Goal: Participate in discussion: Engage in conversation with other users on a specific topic

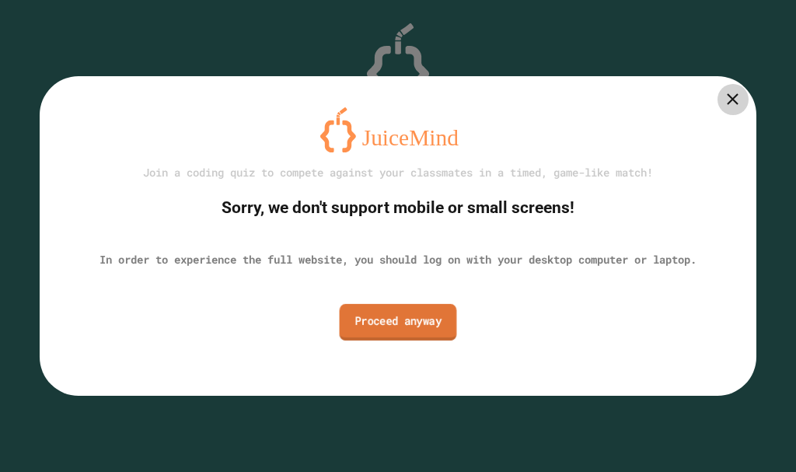
click at [420, 308] on link "Proceed anyway" at bounding box center [398, 322] width 117 height 37
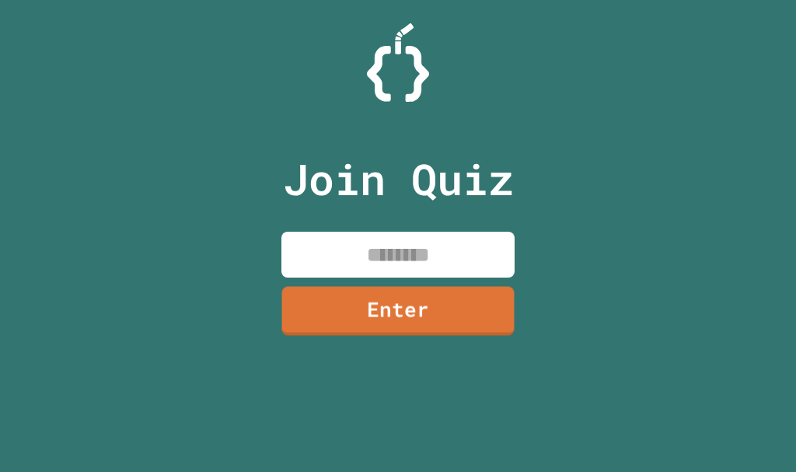
click at [424, 269] on input at bounding box center [397, 255] width 233 height 46
type input "********"
click at [378, 329] on link "Enter" at bounding box center [398, 309] width 230 height 51
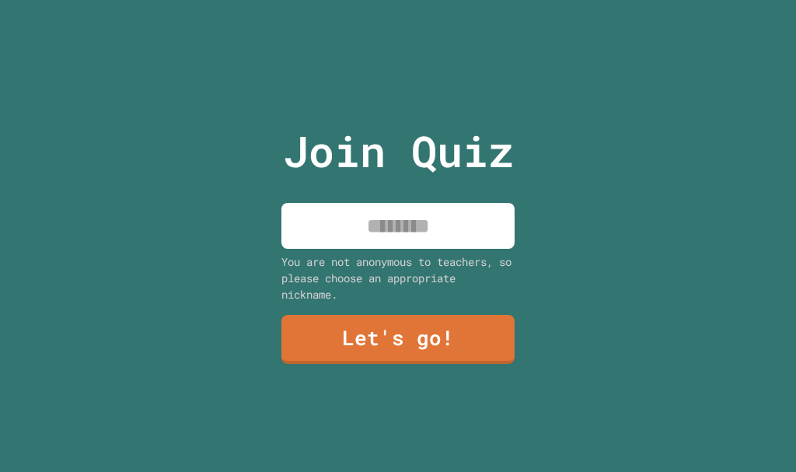
click at [374, 218] on input at bounding box center [397, 226] width 233 height 46
type input "**********"
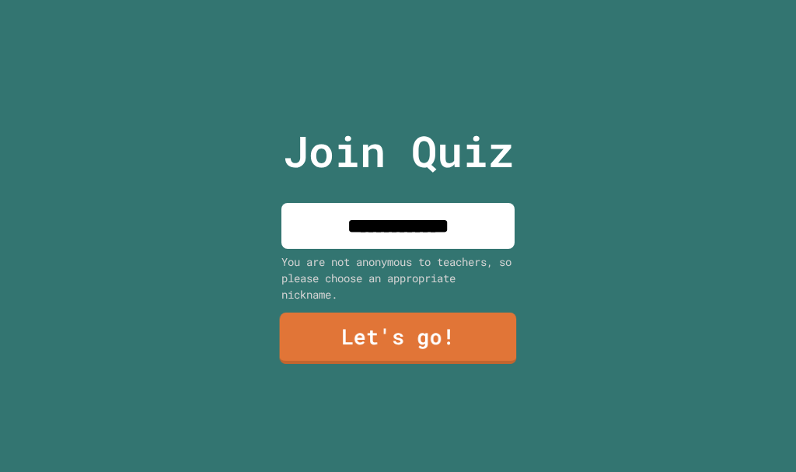
click at [384, 331] on link "Let's go!" at bounding box center [398, 337] width 237 height 51
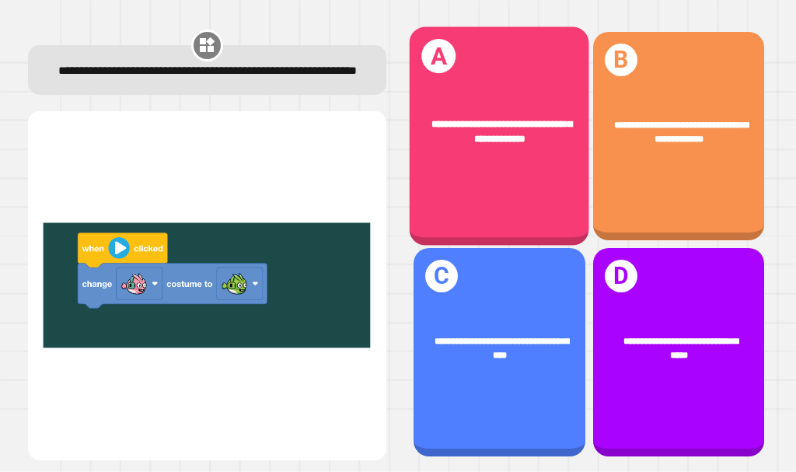
click at [553, 172] on div "**********" at bounding box center [500, 135] width 180 height 218
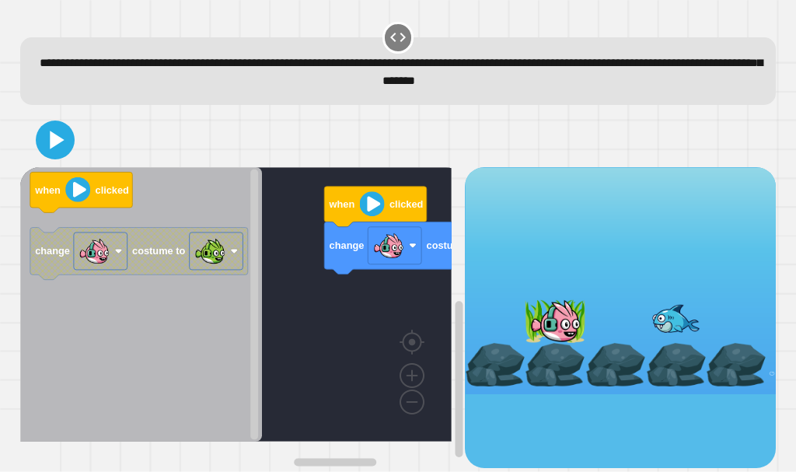
click at [346, 282] on div "change costume to when clicked when clicked change costume to" at bounding box center [242, 317] width 444 height 300
click at [401, 298] on rect "Blockly Workspace" at bounding box center [235, 304] width 431 height 274
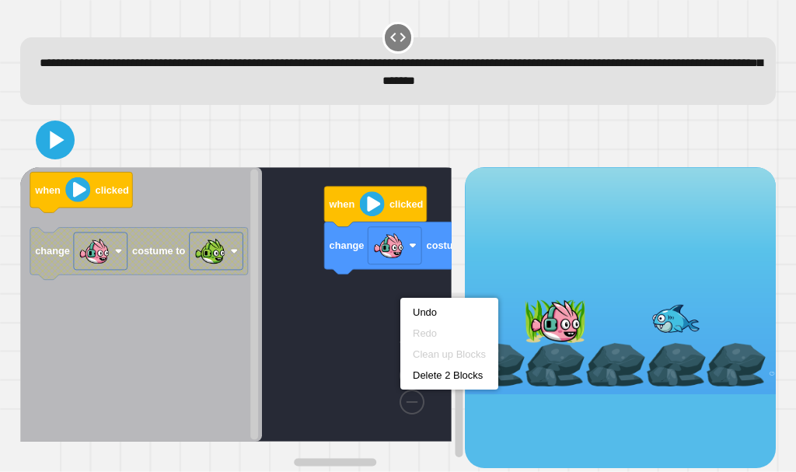
click at [387, 287] on rect "Blockly Workspace" at bounding box center [235, 304] width 431 height 274
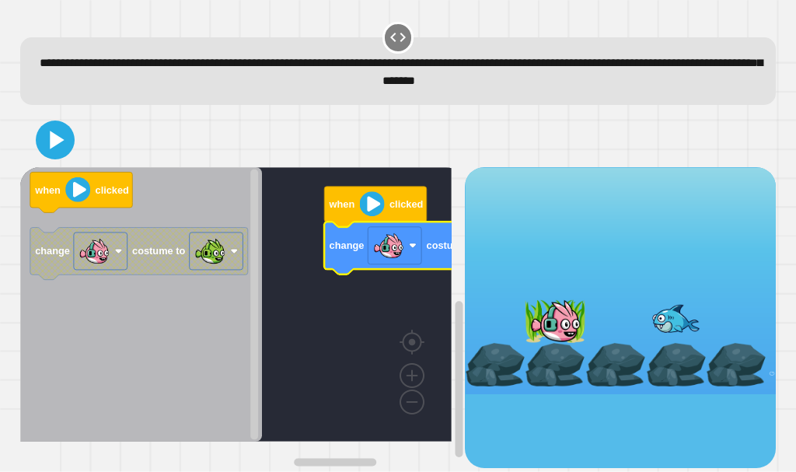
click at [333, 317] on rect "Blockly Workspace" at bounding box center [235, 304] width 431 height 274
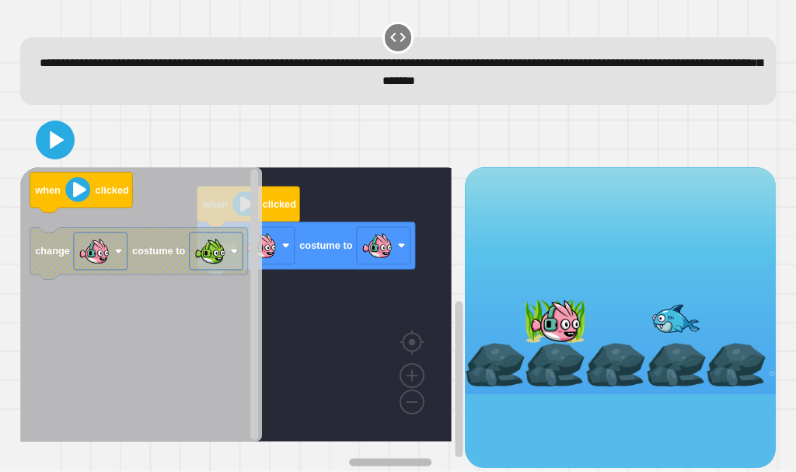
click at [417, 458] on rect "Blockly Workspace" at bounding box center [390, 462] width 82 height 8
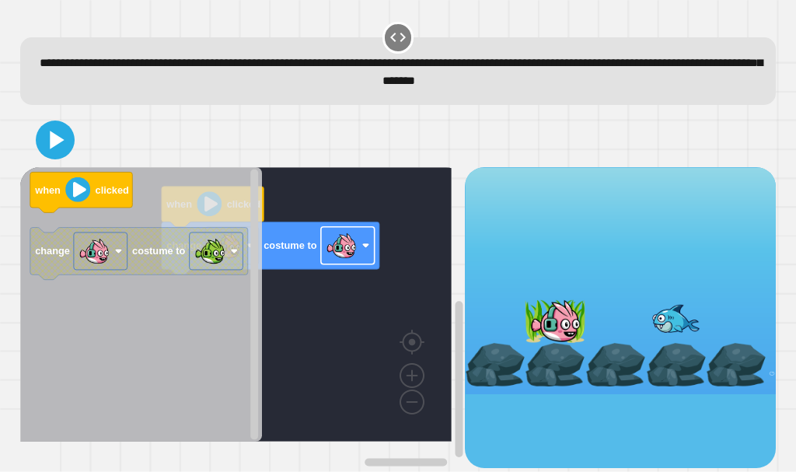
click at [350, 253] on image "Blockly Workspace" at bounding box center [341, 245] width 31 height 31
click at [41, 151] on icon at bounding box center [55, 139] width 31 height 31
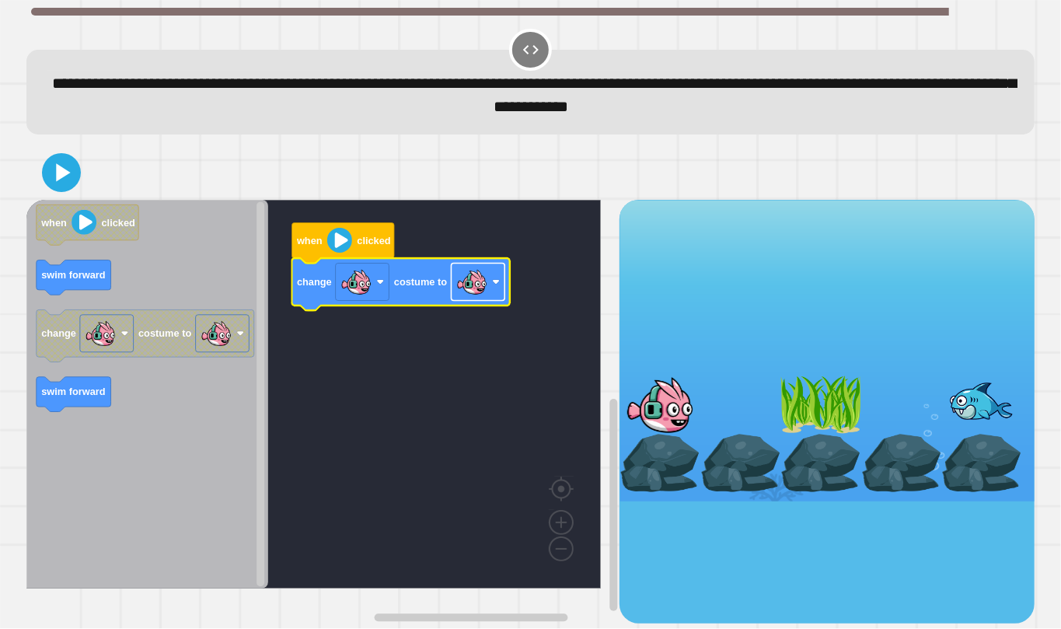
click at [458, 281] on image "Blockly Workspace" at bounding box center [471, 281] width 31 height 31
click at [71, 207] on icon "Blockly Workspace" at bounding box center [147, 394] width 242 height 389
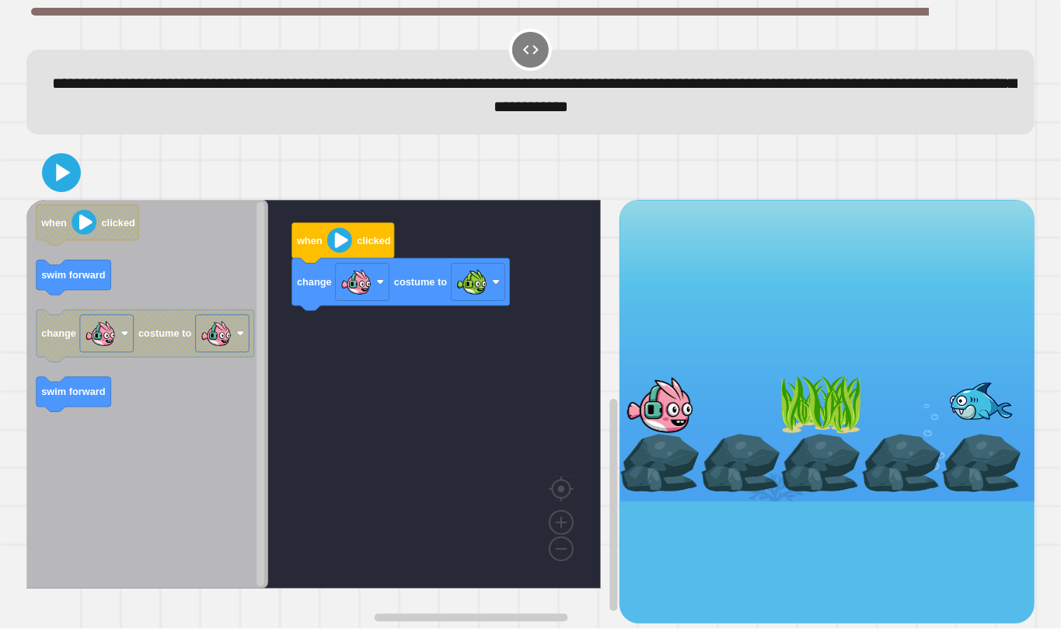
click at [70, 197] on div at bounding box center [530, 172] width 1008 height 54
click at [67, 190] on div at bounding box center [530, 172] width 1008 height 54
click at [64, 183] on icon at bounding box center [62, 172] width 32 height 32
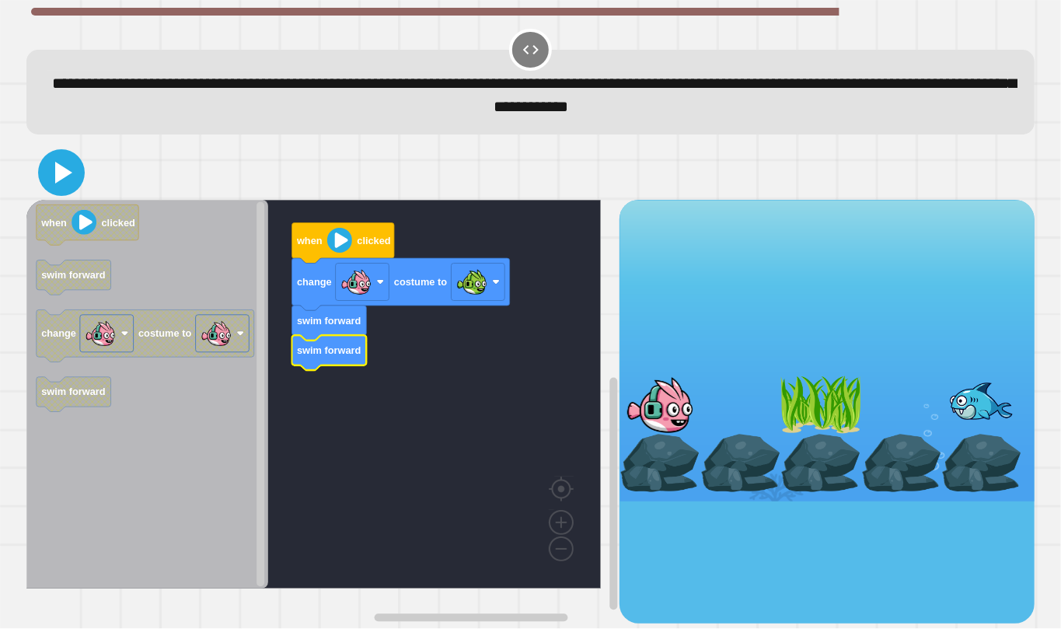
click at [64, 187] on icon at bounding box center [61, 172] width 37 height 37
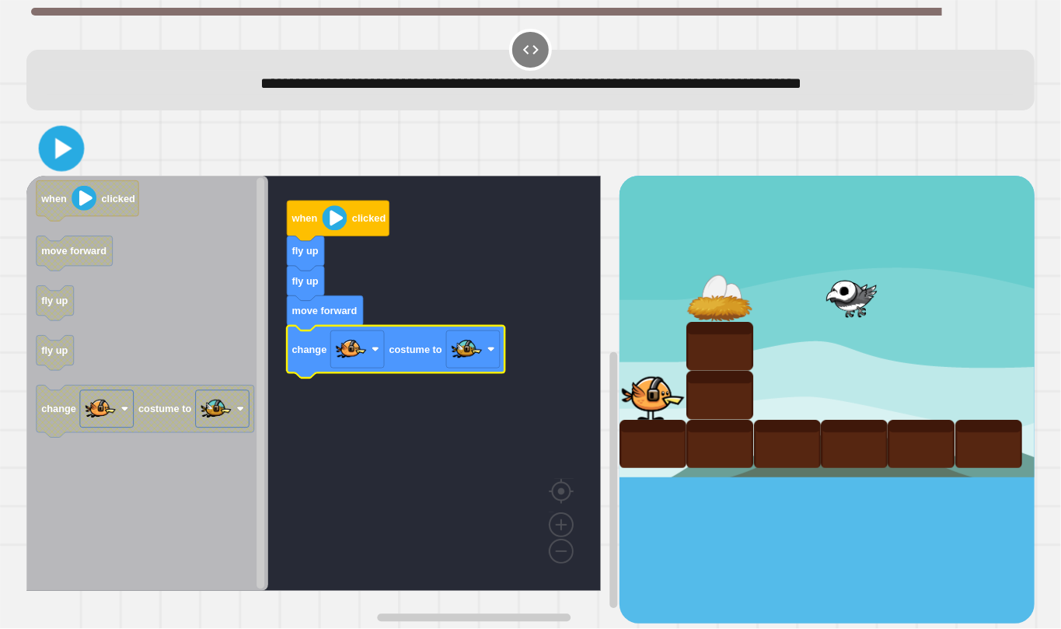
click at [62, 129] on button at bounding box center [62, 149] width 46 height 46
click at [62, 129] on div at bounding box center [530, 148] width 1008 height 54
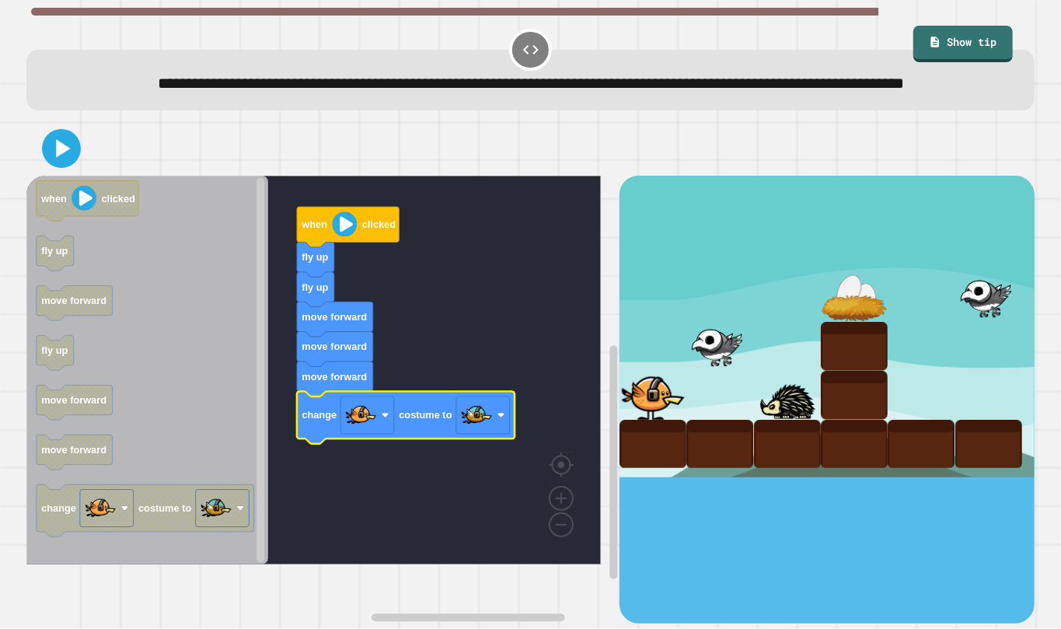
click at [47, 164] on icon at bounding box center [61, 148] width 31 height 31
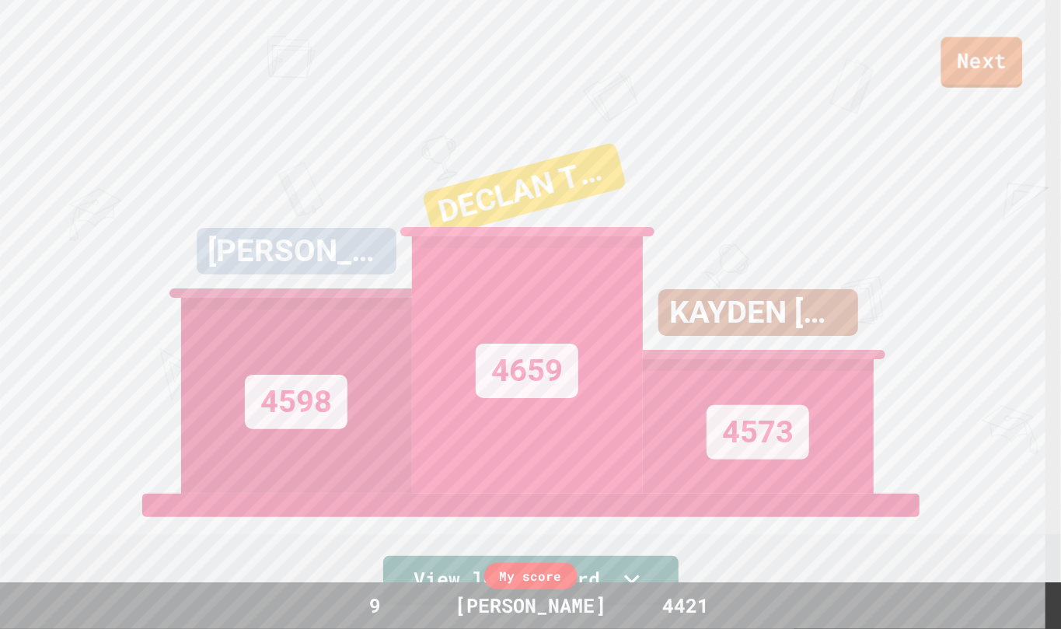
click at [957, 40] on link "Next" at bounding box center [982, 62] width 82 height 51
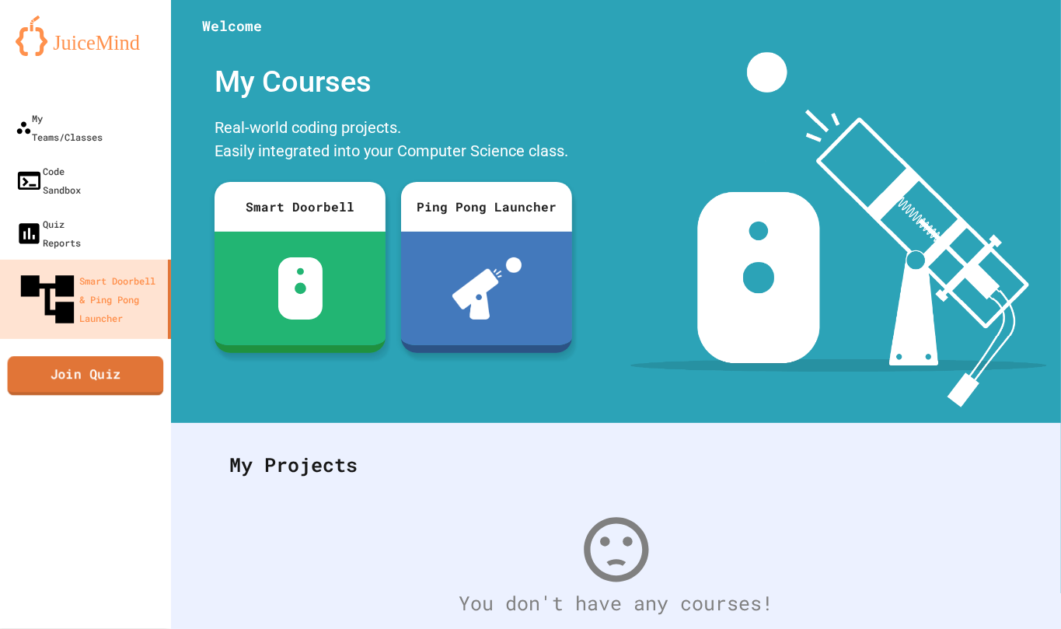
click at [104, 356] on link "Join Quiz" at bounding box center [86, 375] width 156 height 39
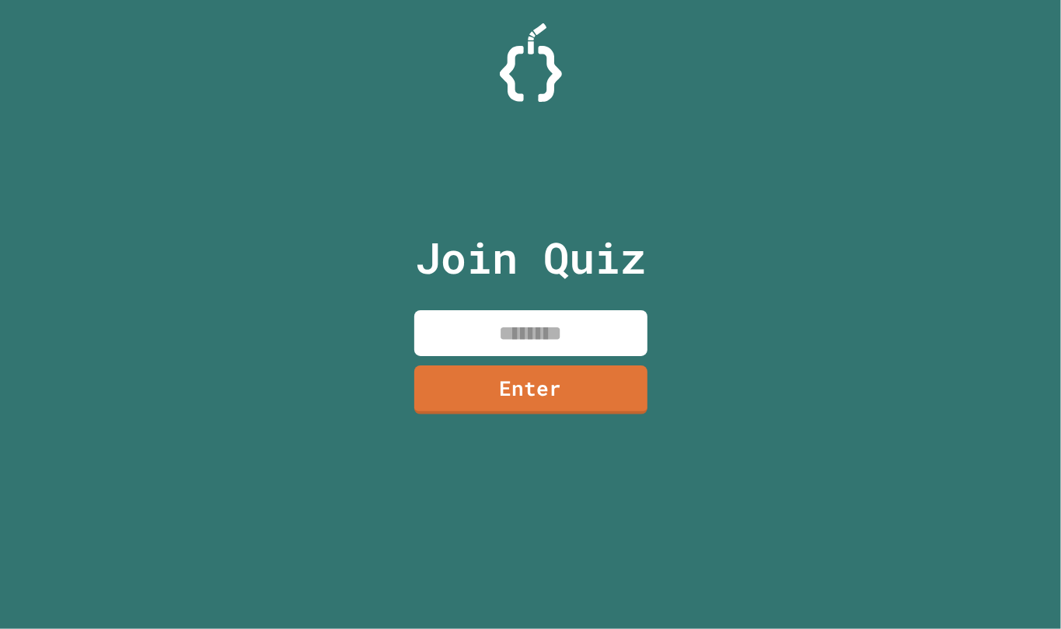
click at [455, 345] on input at bounding box center [530, 333] width 233 height 46
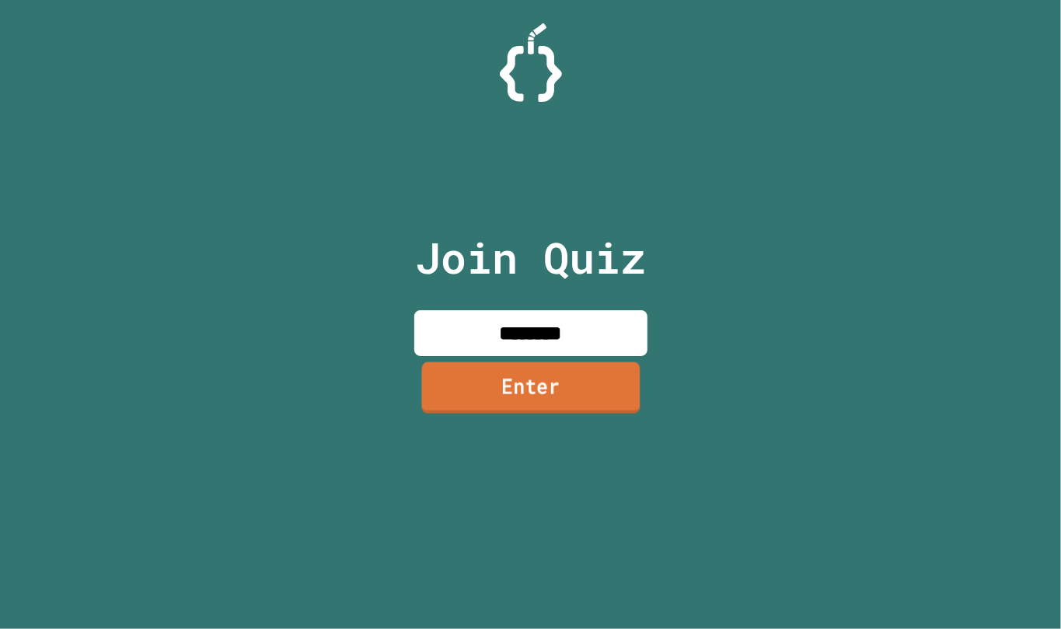
click at [489, 396] on link "Enter" at bounding box center [530, 386] width 218 height 51
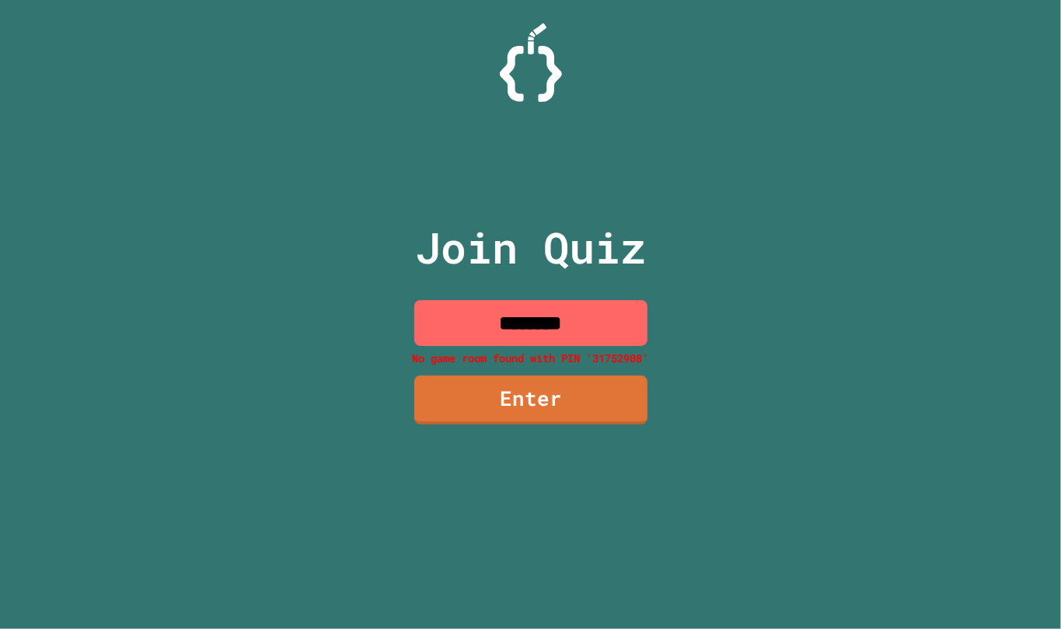
click at [598, 339] on input "********" at bounding box center [530, 323] width 233 height 46
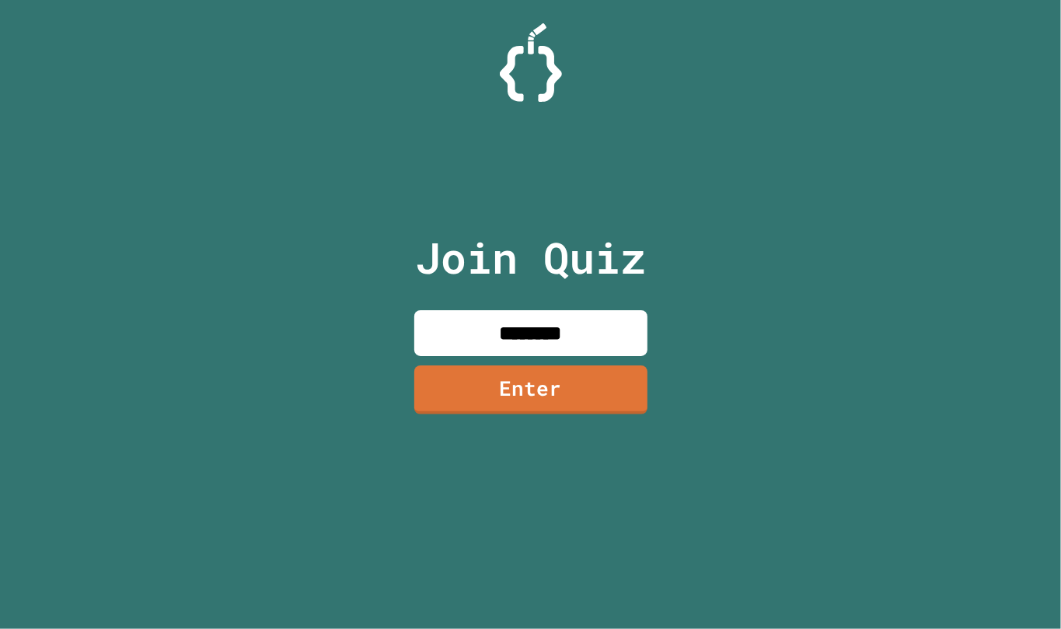
type input "********"
click at [452, 384] on link "Enter" at bounding box center [530, 388] width 235 height 51
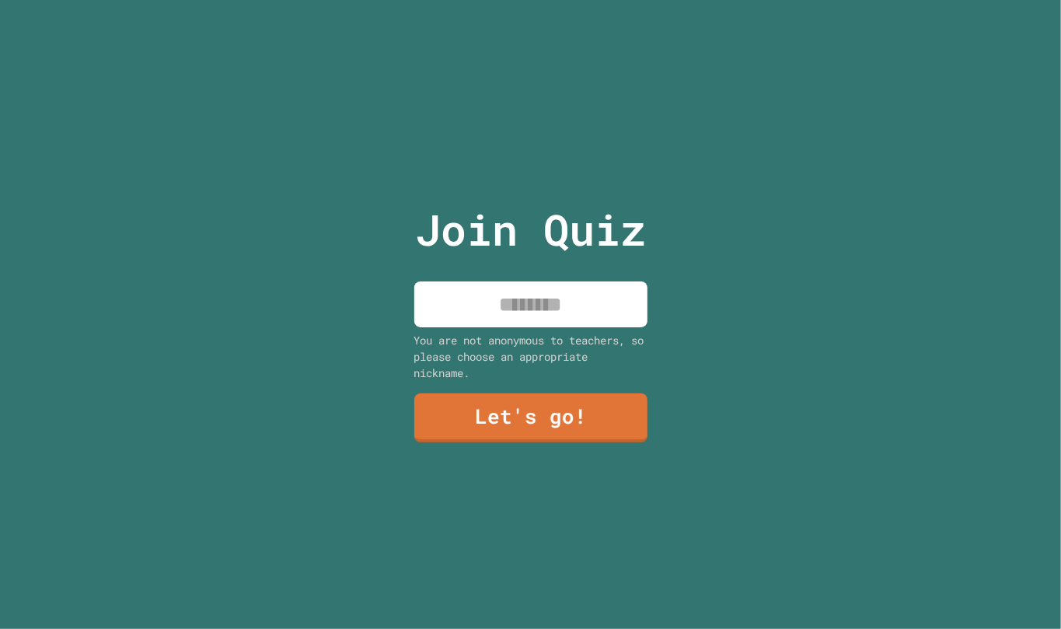
click at [476, 281] on input at bounding box center [530, 304] width 233 height 46
type input "****"
click at [464, 424] on div "Join Quiz **** You are not anonymous to teachers, so please choose an appropria…" at bounding box center [530, 314] width 262 height 629
click at [472, 417] on link "Let's go!" at bounding box center [530, 417] width 235 height 51
click at [531, 0] on div at bounding box center [531, 0] width 0 height 0
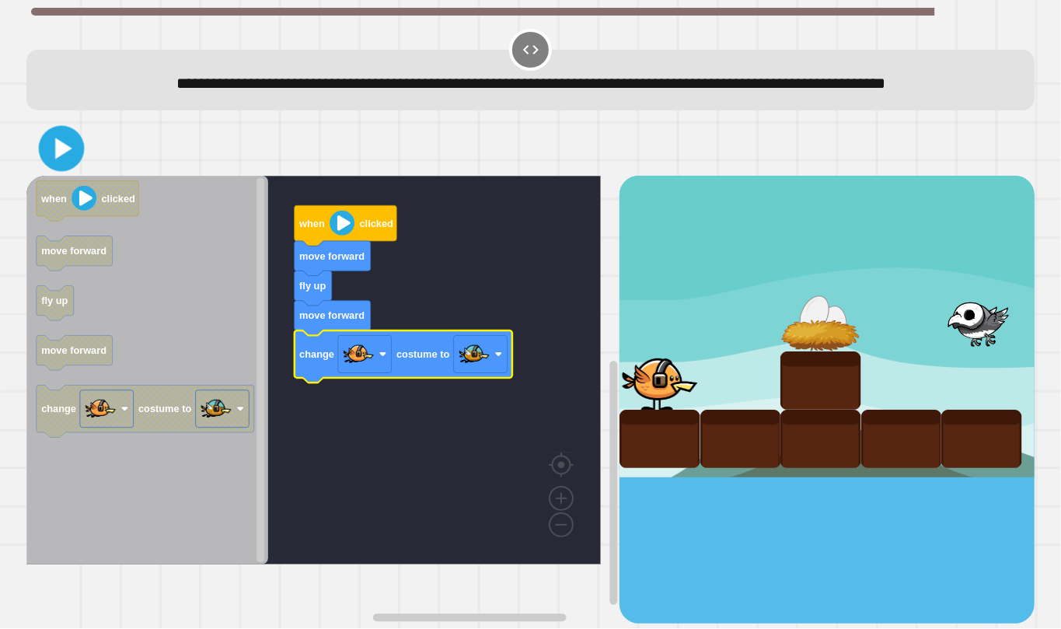
click at [75, 166] on icon at bounding box center [62, 148] width 37 height 37
click at [0, 594] on div "**********" at bounding box center [530, 314] width 1061 height 629
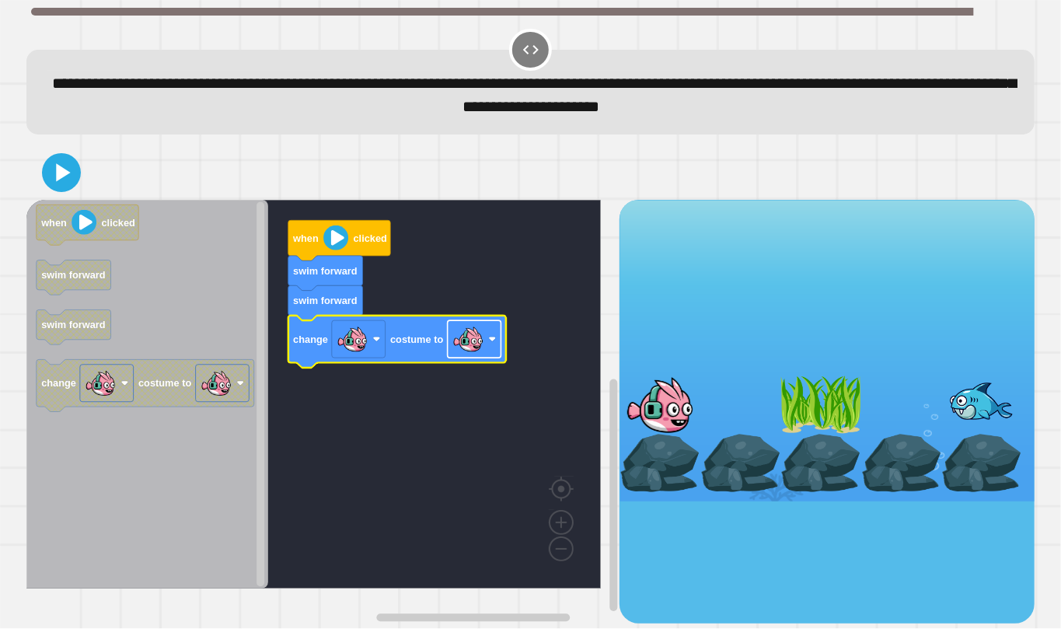
click at [463, 357] on rect "Blockly Workspace" at bounding box center [475, 338] width 54 height 37
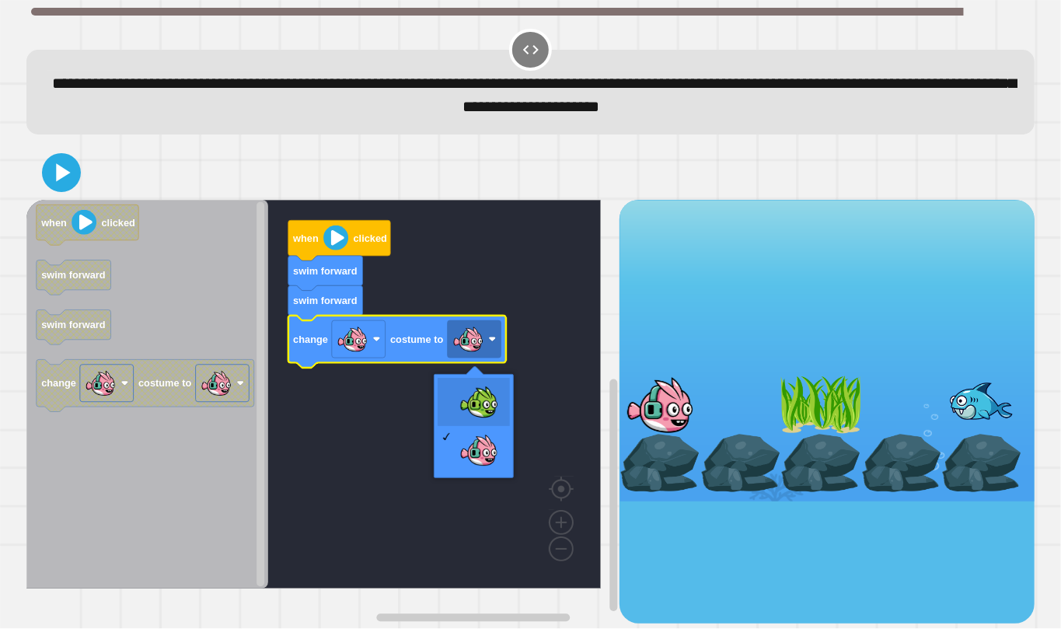
drag, startPoint x: 466, startPoint y: 398, endPoint x: 445, endPoint y: 398, distance: 21.0
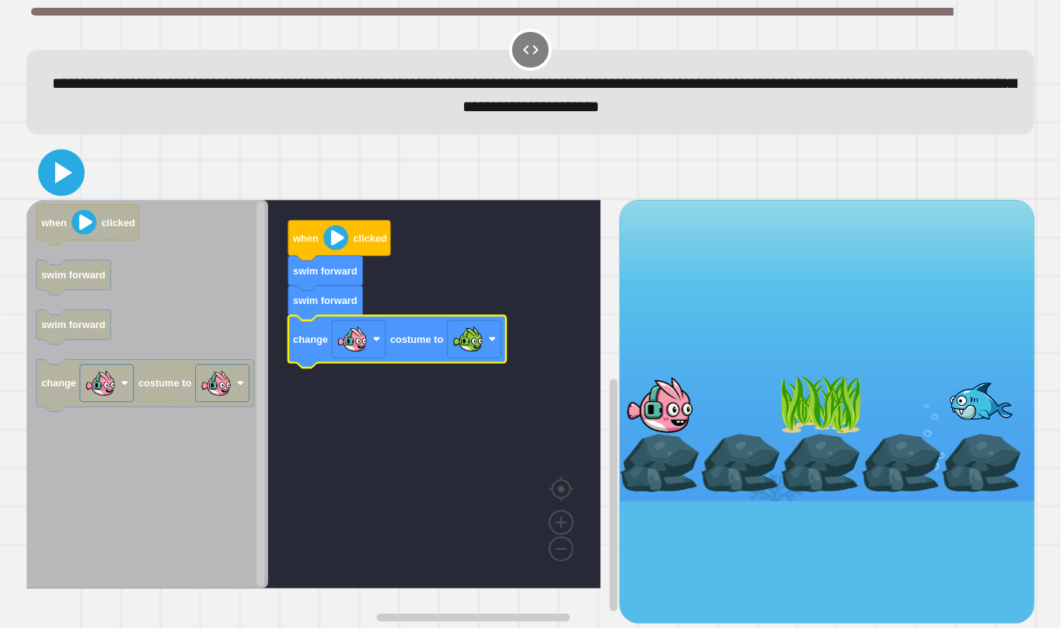
click at [65, 169] on icon at bounding box center [61, 172] width 37 height 37
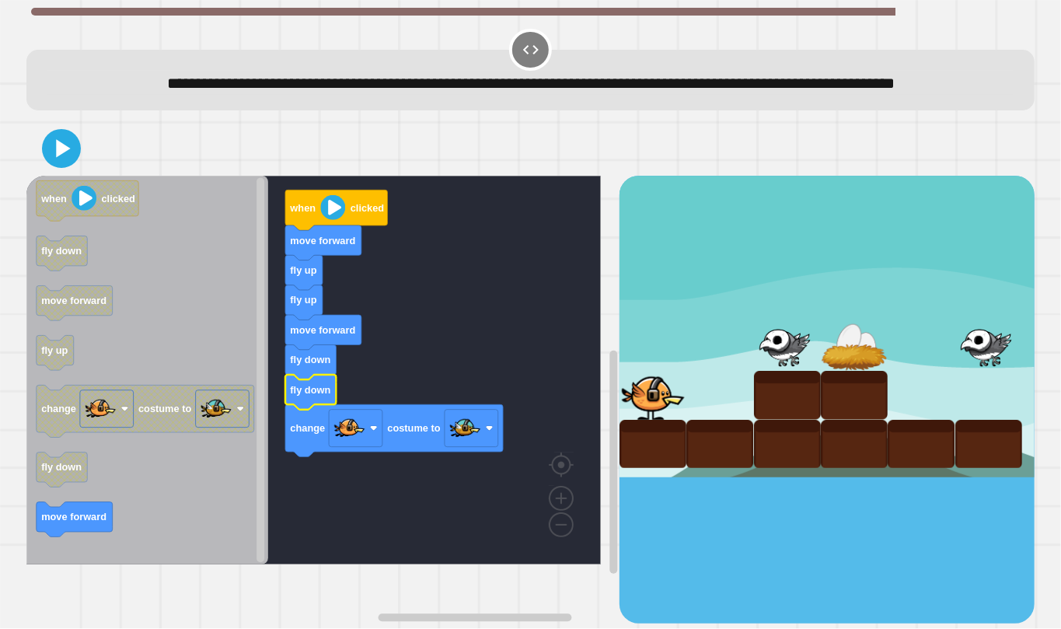
drag, startPoint x: 54, startPoint y: 155, endPoint x: 58, endPoint y: 166, distance: 11.6
click at [54, 157] on div at bounding box center [530, 148] width 1008 height 54
click at [61, 158] on icon at bounding box center [63, 148] width 15 height 19
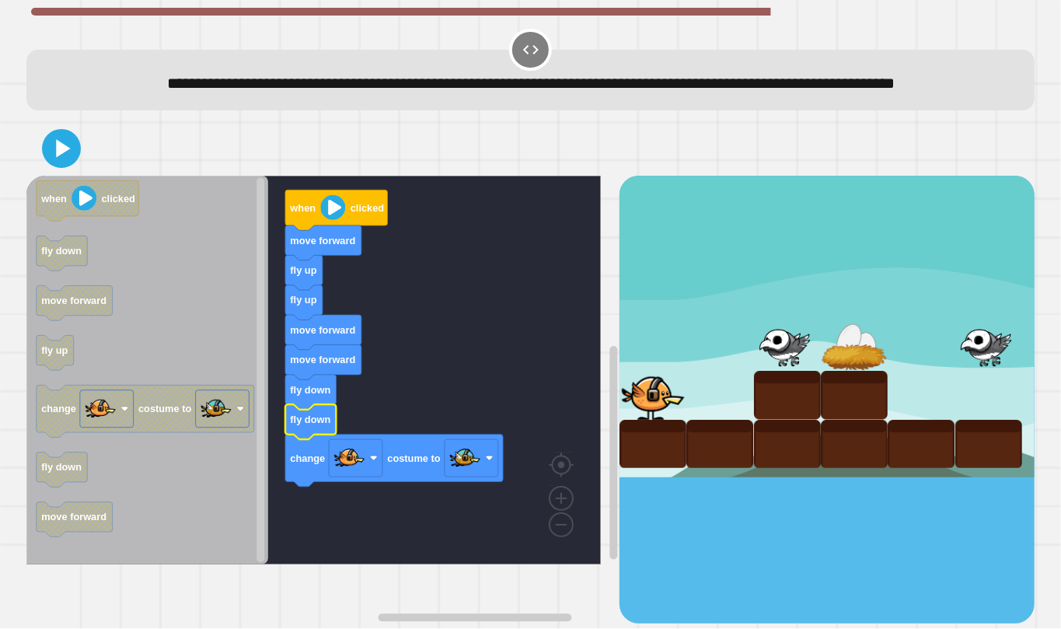
click at [39, 160] on div at bounding box center [530, 148] width 1008 height 54
click at [48, 169] on div at bounding box center [530, 148] width 1008 height 54
click at [50, 167] on icon at bounding box center [61, 148] width 37 height 37
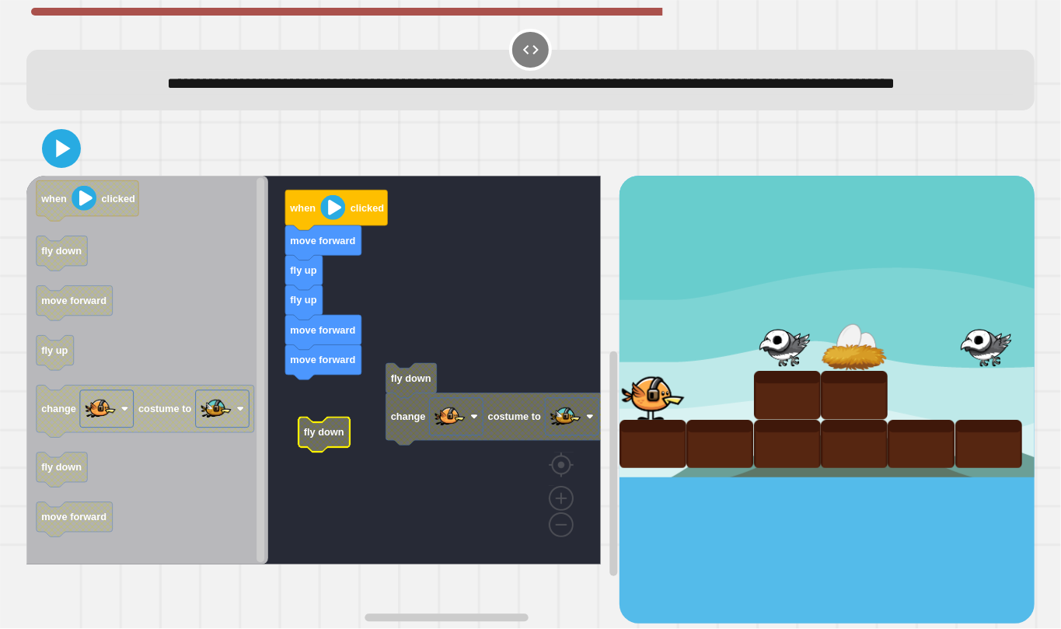
click at [376, 430] on rect "Blockly Workspace" at bounding box center [313, 370] width 574 height 389
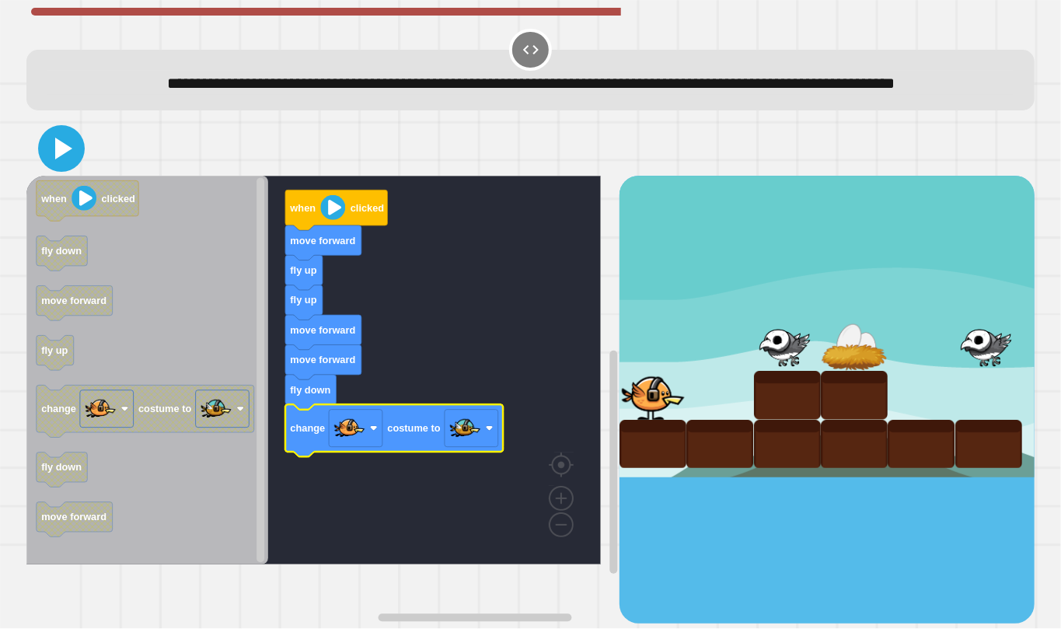
click at [70, 159] on icon at bounding box center [61, 148] width 37 height 37
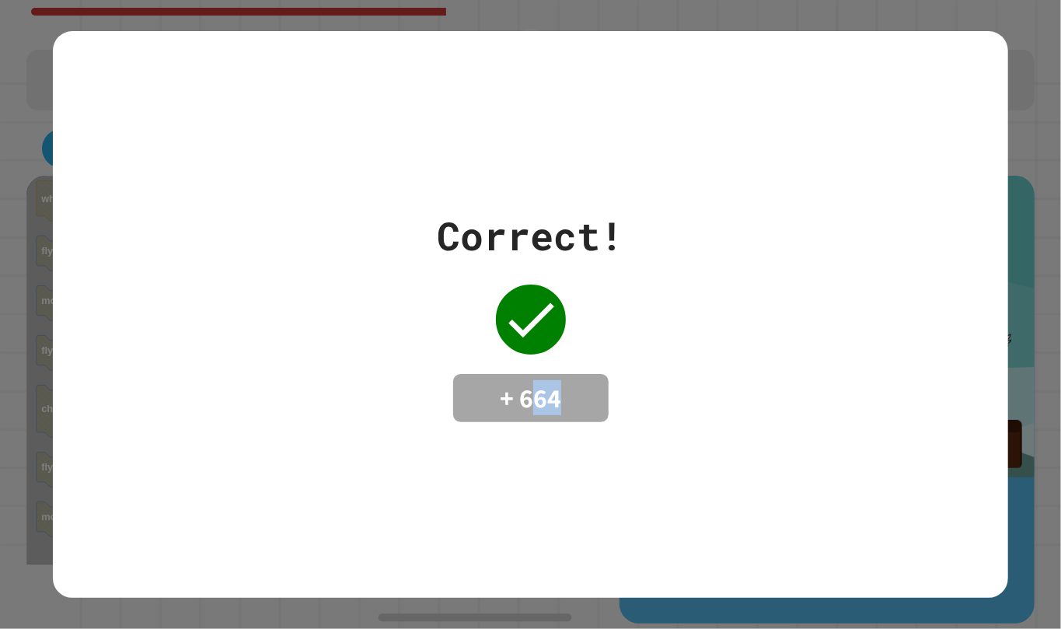
drag, startPoint x: 521, startPoint y: 386, endPoint x: 548, endPoint y: 381, distance: 27.7
click at [548, 382] on h4 "+ 664" at bounding box center [531, 398] width 124 height 33
click at [582, 326] on div "Correct! + 664" at bounding box center [530, 314] width 186 height 215
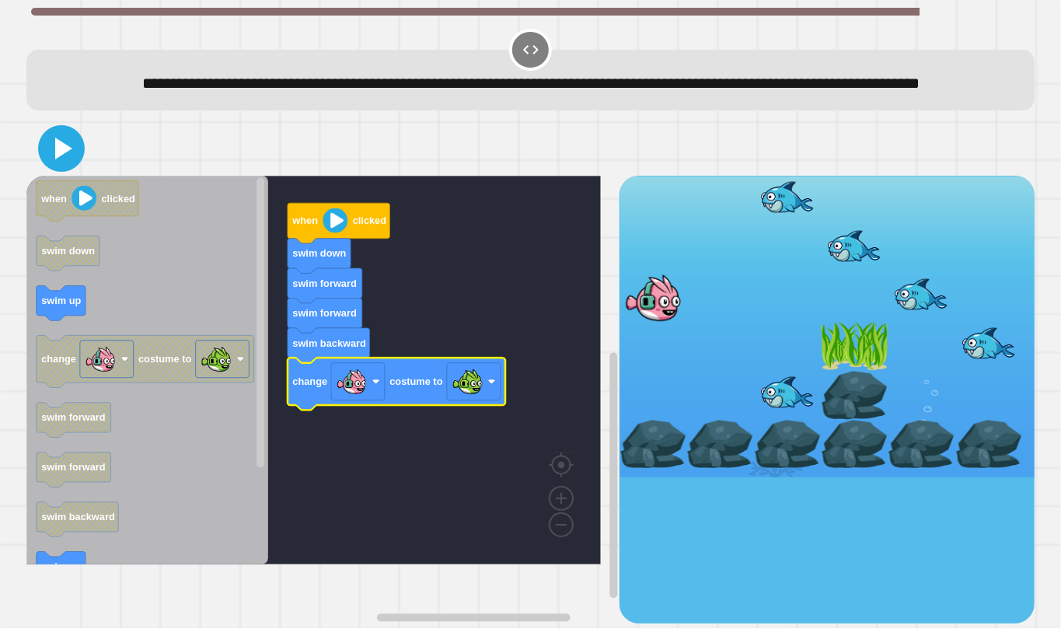
click at [58, 166] on icon at bounding box center [61, 148] width 37 height 37
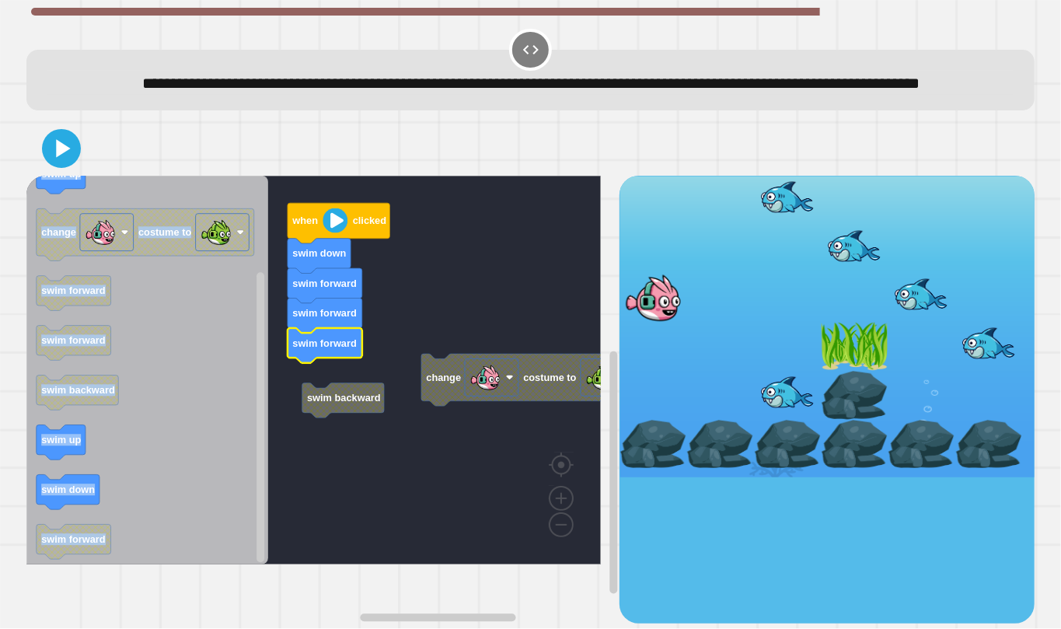
drag, startPoint x: 619, startPoint y: 392, endPoint x: 479, endPoint y: 412, distance: 142.1
click at [479, 412] on div "swim backward change costume to when clicked swim down swim forward swim forwar…" at bounding box center [530, 400] width 1008 height 448
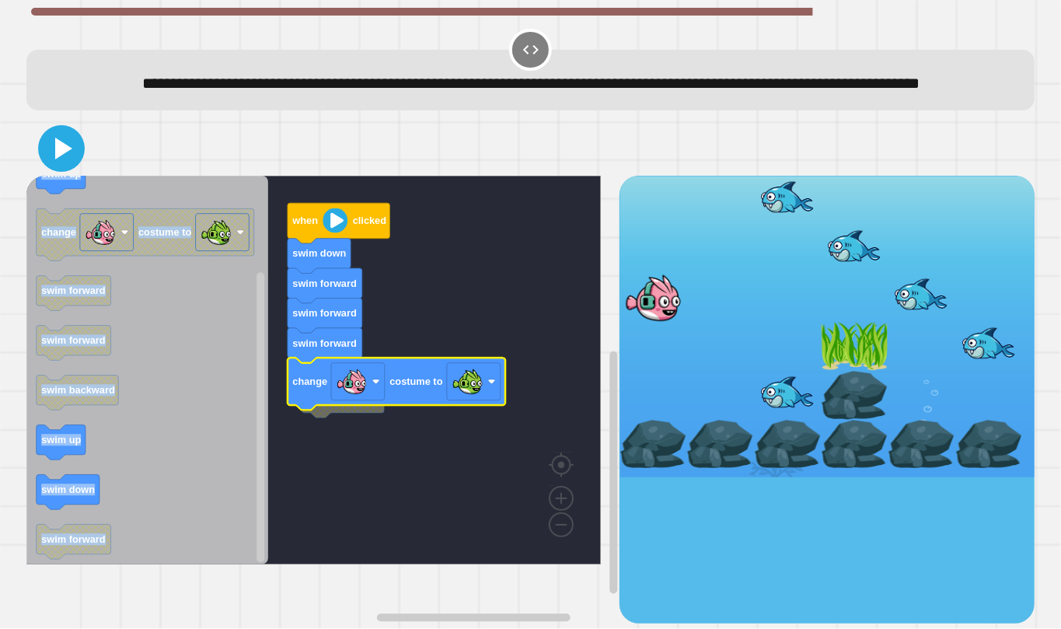
drag, startPoint x: 61, startPoint y: 174, endPoint x: 47, endPoint y: 174, distance: 14.0
click at [58, 159] on icon at bounding box center [63, 149] width 17 height 22
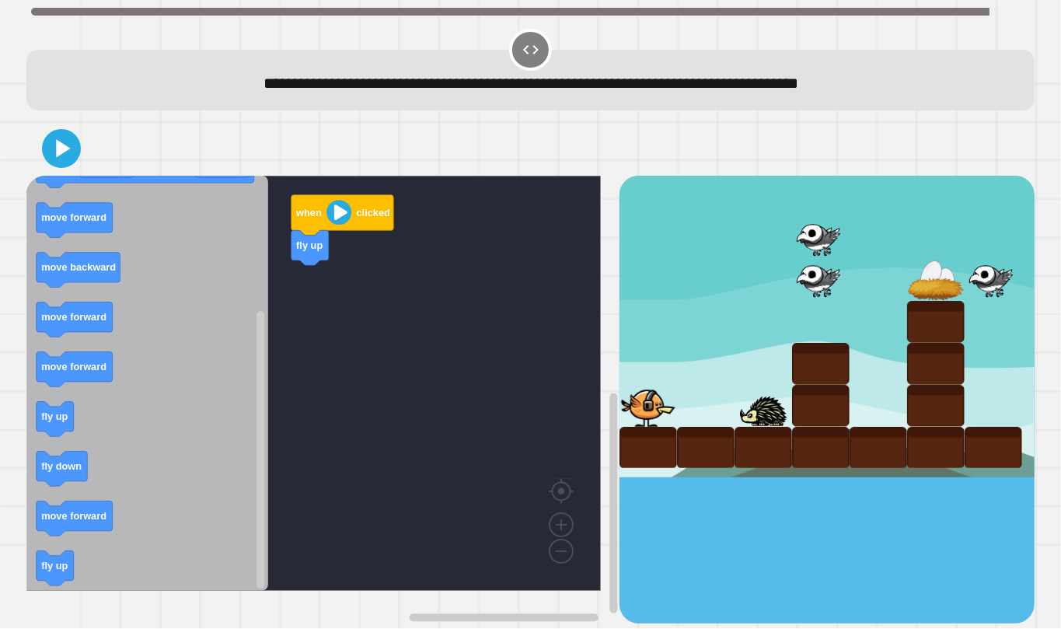
click at [159, 403] on icon "when clicked fly up move forward change costume to move forward move backward m…" at bounding box center [147, 383] width 242 height 415
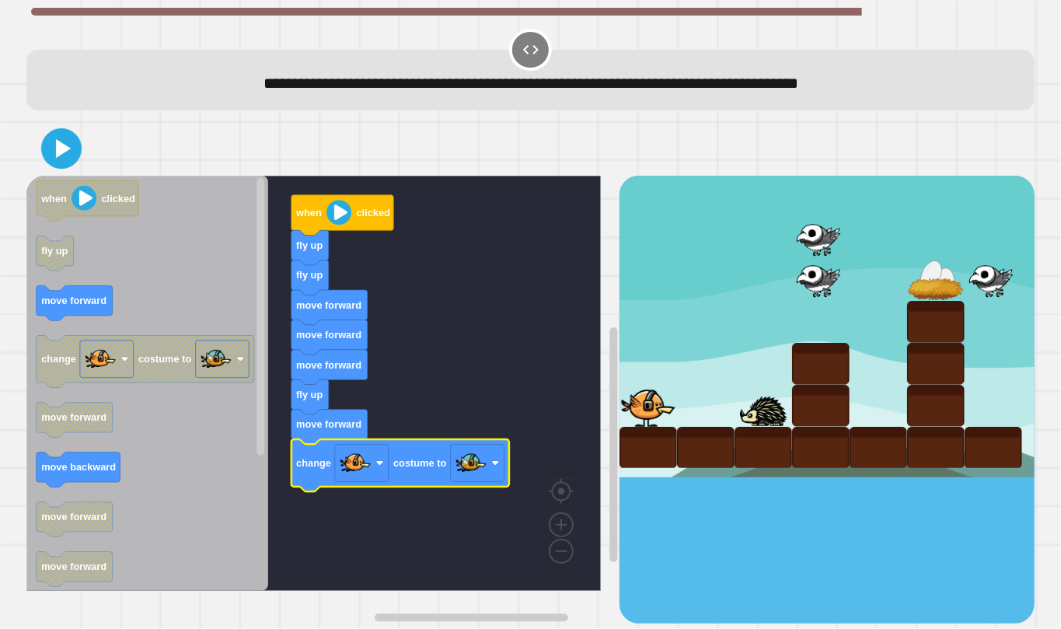
click at [71, 165] on icon at bounding box center [61, 148] width 33 height 33
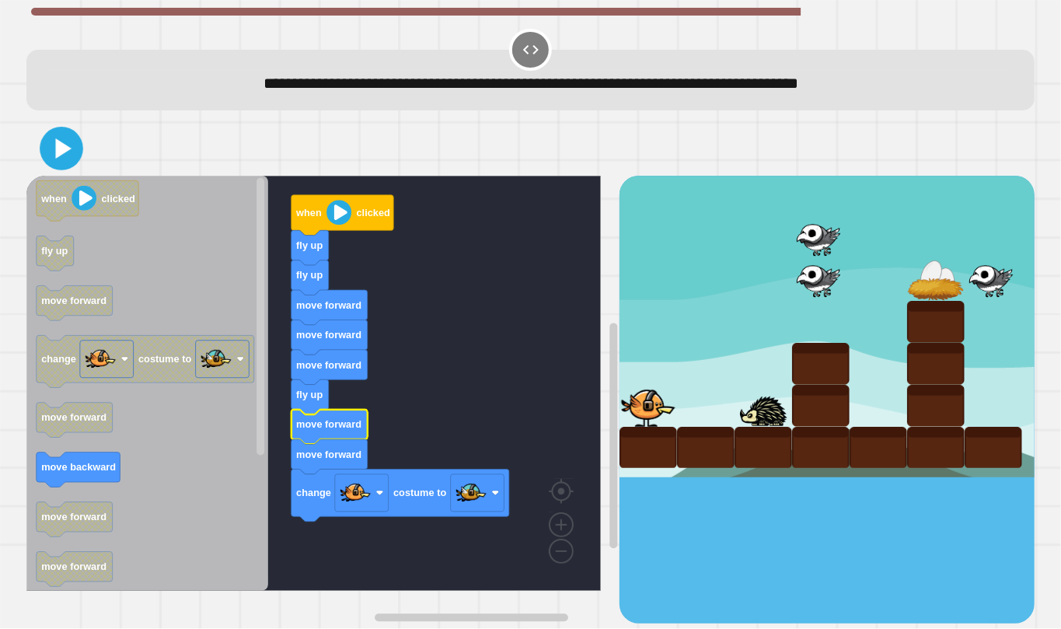
click at [59, 155] on icon at bounding box center [64, 148] width 16 height 20
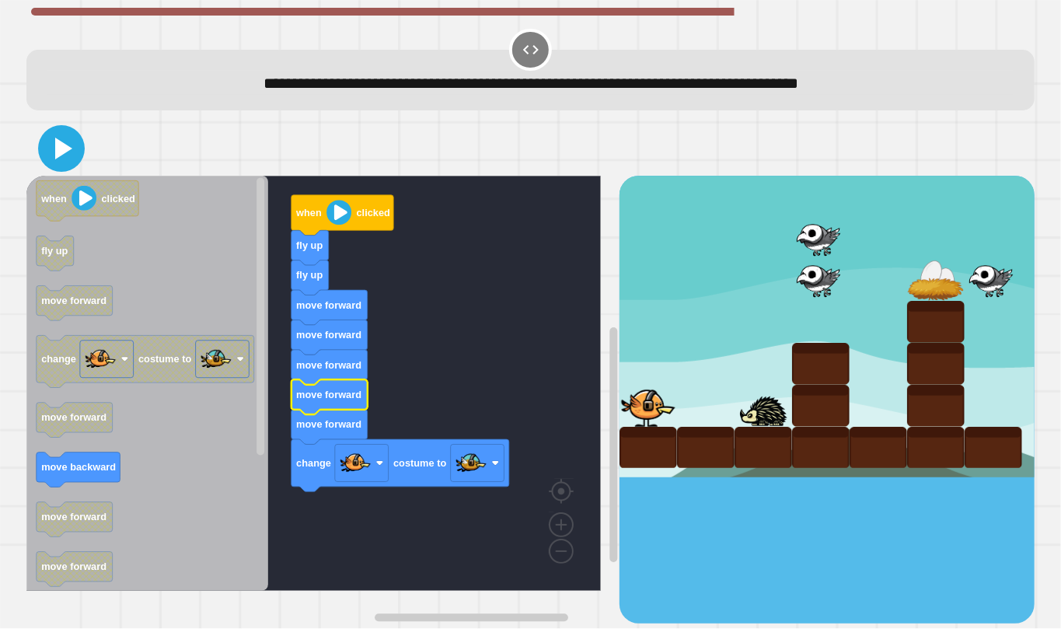
click at [67, 145] on icon at bounding box center [61, 148] width 37 height 37
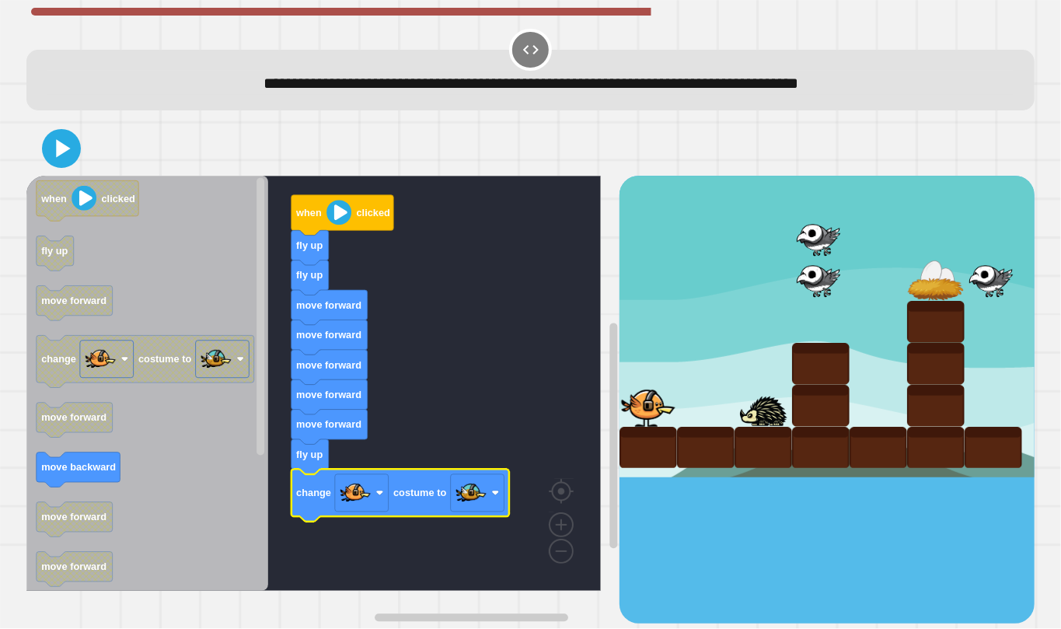
click at [82, 147] on div at bounding box center [530, 148] width 1008 height 54
click at [75, 148] on icon at bounding box center [62, 149] width 32 height 32
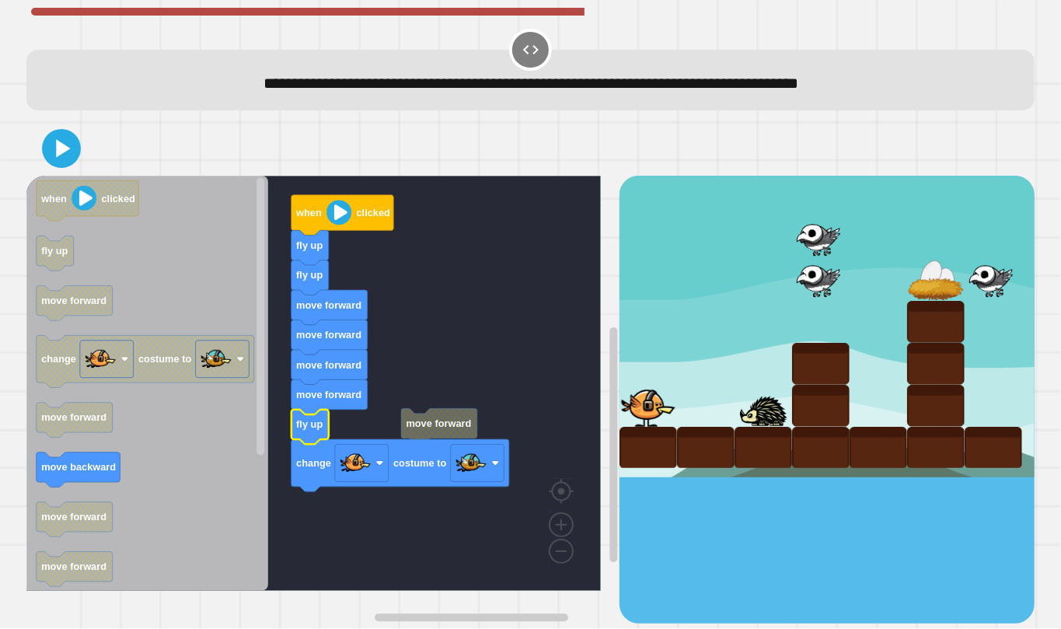
click at [40, 159] on div at bounding box center [530, 148] width 1008 height 54
click at [51, 159] on icon at bounding box center [62, 149] width 32 height 32
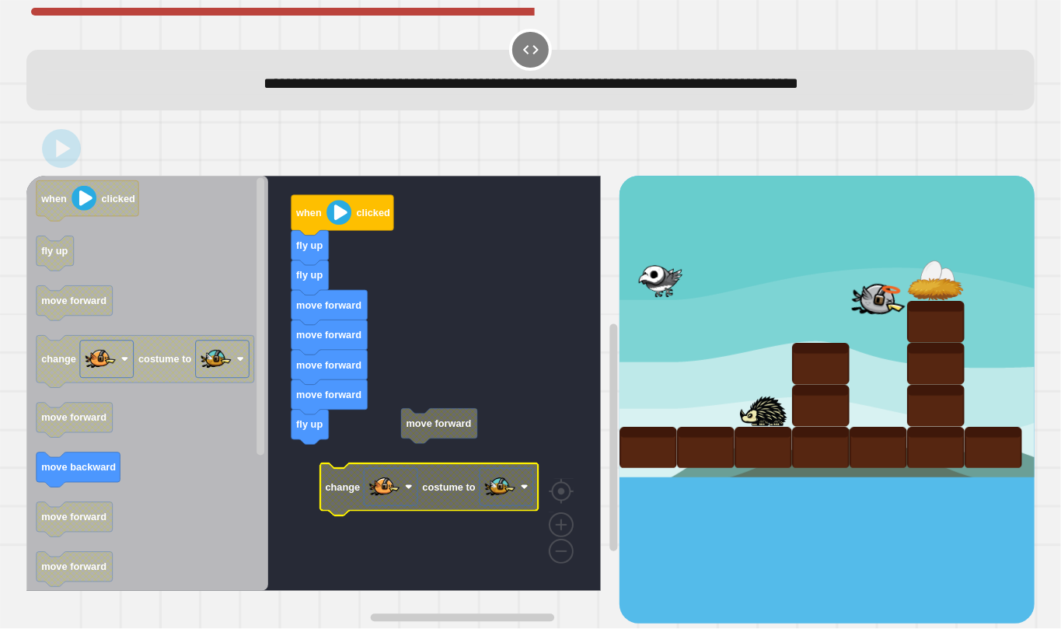
click at [420, 448] on rect "Blockly Workspace" at bounding box center [313, 383] width 574 height 415
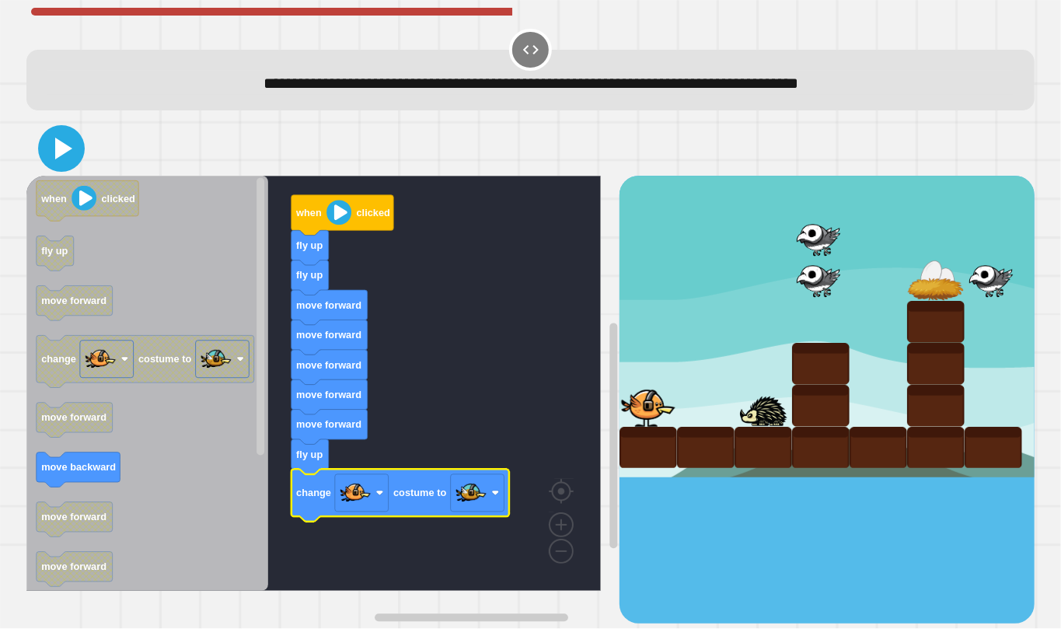
click at [47, 156] on icon at bounding box center [61, 148] width 37 height 37
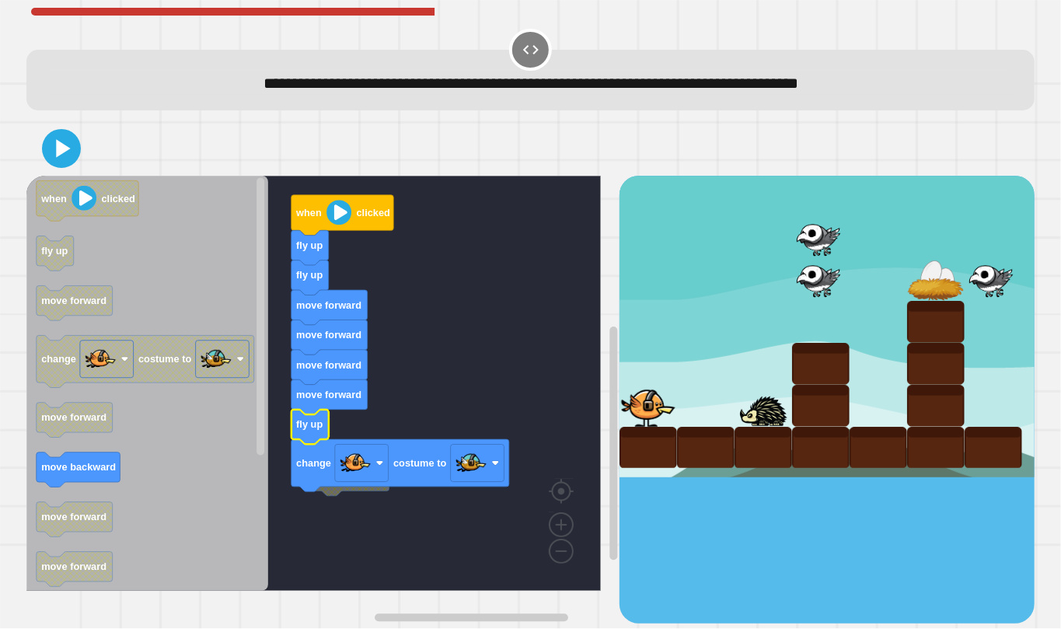
click at [336, 493] on g "move forward when clicked fly up fly up move forward move forward move forward …" at bounding box center [324, 383] width 597 height 415
click at [65, 162] on icon at bounding box center [61, 148] width 37 height 37
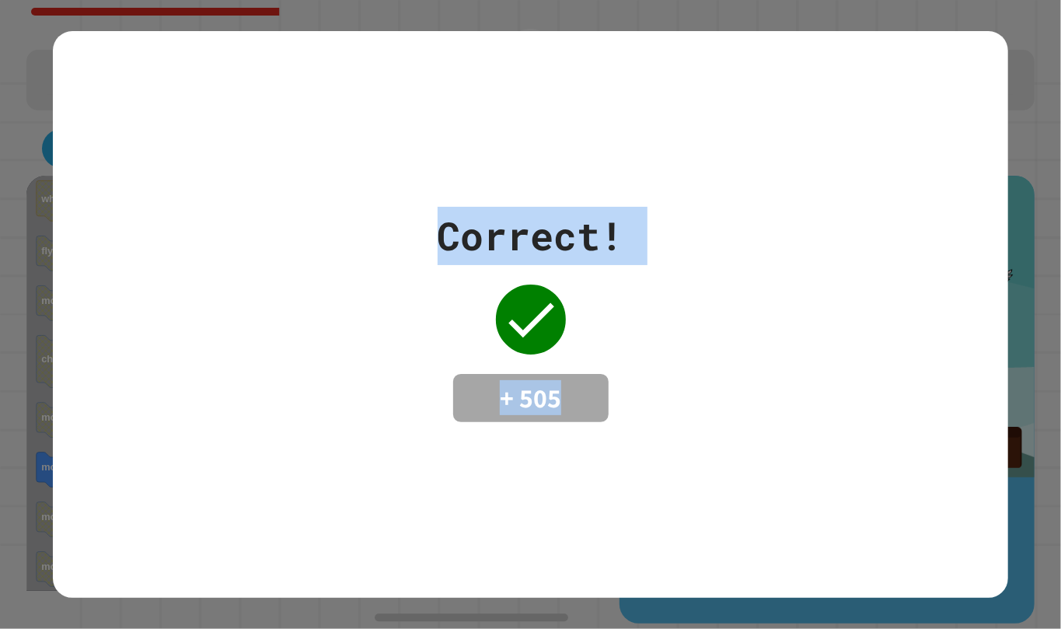
drag, startPoint x: 47, startPoint y: 36, endPoint x: 545, endPoint y: 418, distance: 627.3
click at [549, 423] on div "Correct! + 505" at bounding box center [530, 314] width 1061 height 629
click at [84, 61] on div "Correct! + 505" at bounding box center [530, 314] width 955 height 566
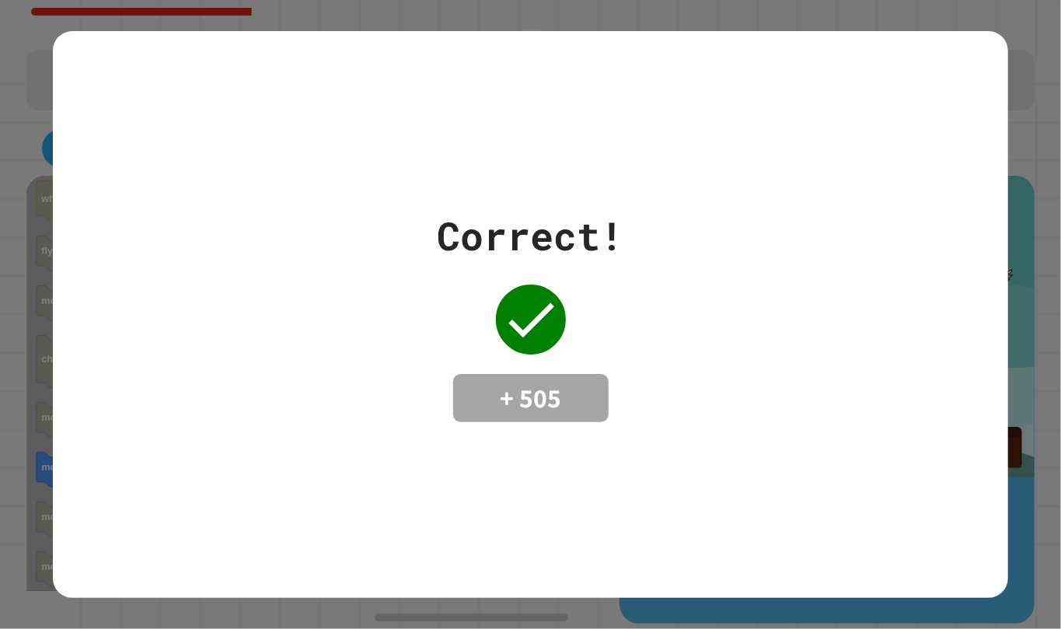
drag, startPoint x: 69, startPoint y: 50, endPoint x: 253, endPoint y: 165, distance: 216.5
drag, startPoint x: 253, startPoint y: 165, endPoint x: 237, endPoint y: 156, distance: 17.7
click at [237, 156] on div "Correct! + 505" at bounding box center [530, 314] width 955 height 566
click at [237, 155] on div "Correct! + 505" at bounding box center [530, 314] width 955 height 566
drag, startPoint x: 483, startPoint y: 385, endPoint x: 551, endPoint y: 383, distance: 68.4
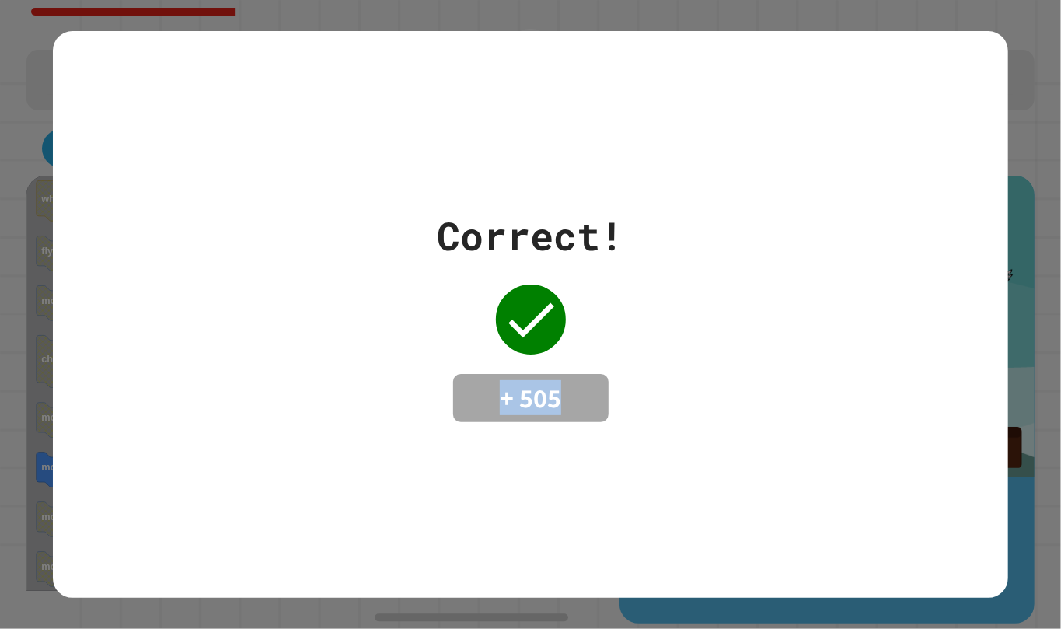
click at [551, 383] on div "+ 505" at bounding box center [530, 398] width 155 height 48
click at [952, 352] on div "Correct! + 505" at bounding box center [530, 314] width 955 height 215
click at [634, 177] on div "Correct! + 505" at bounding box center [530, 314] width 955 height 566
click at [833, 109] on div "Correct! + 505" at bounding box center [530, 314] width 955 height 566
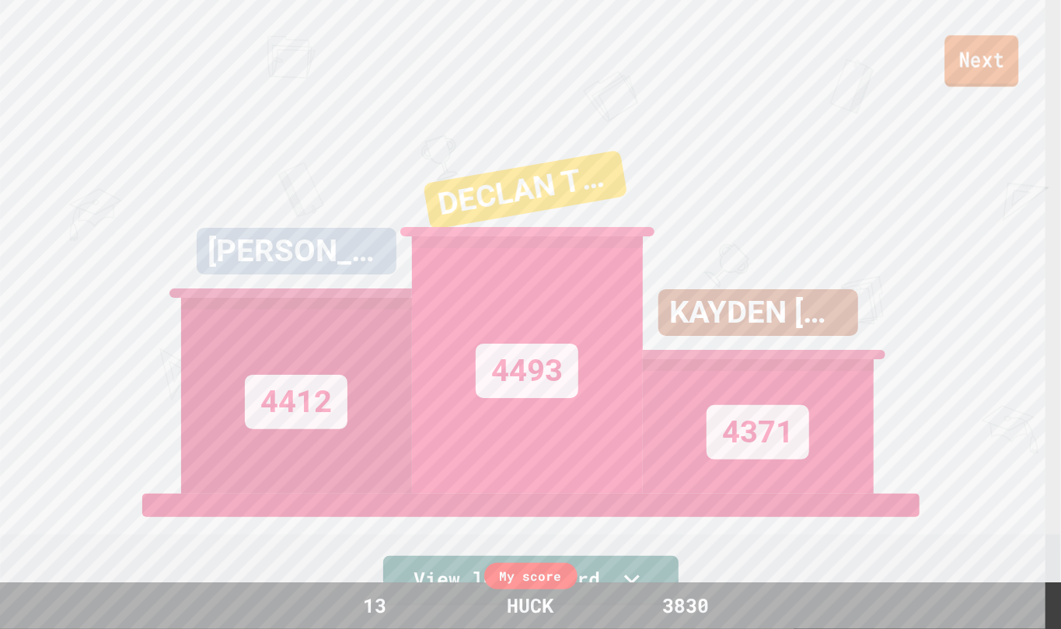
click at [987, 54] on link "Next" at bounding box center [981, 60] width 74 height 51
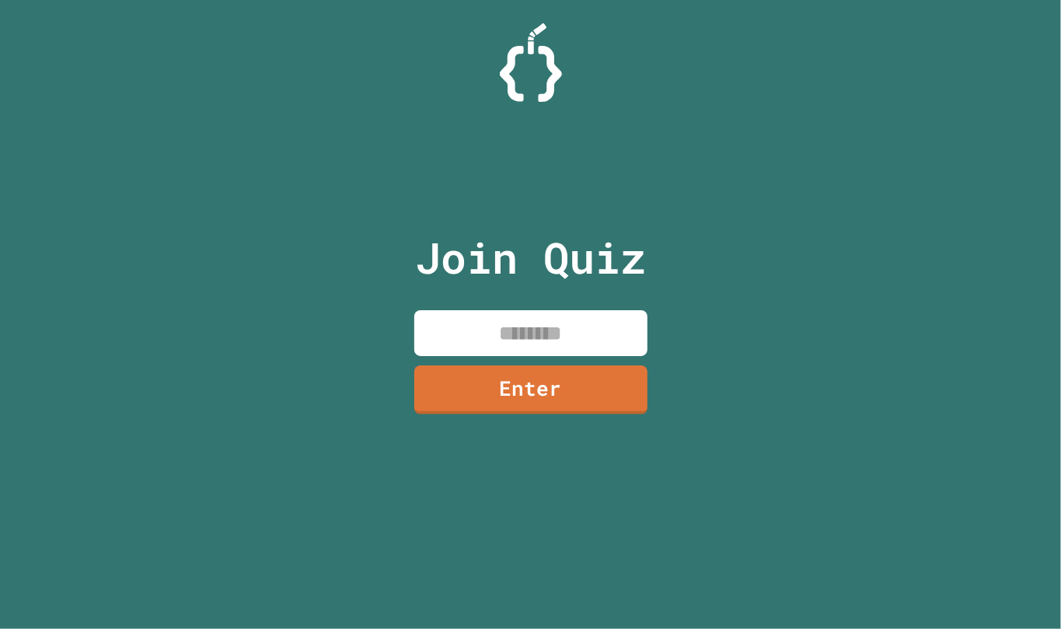
click at [497, 312] on input at bounding box center [530, 333] width 233 height 46
paste input
click at [493, 389] on link "Enter" at bounding box center [530, 387] width 226 height 51
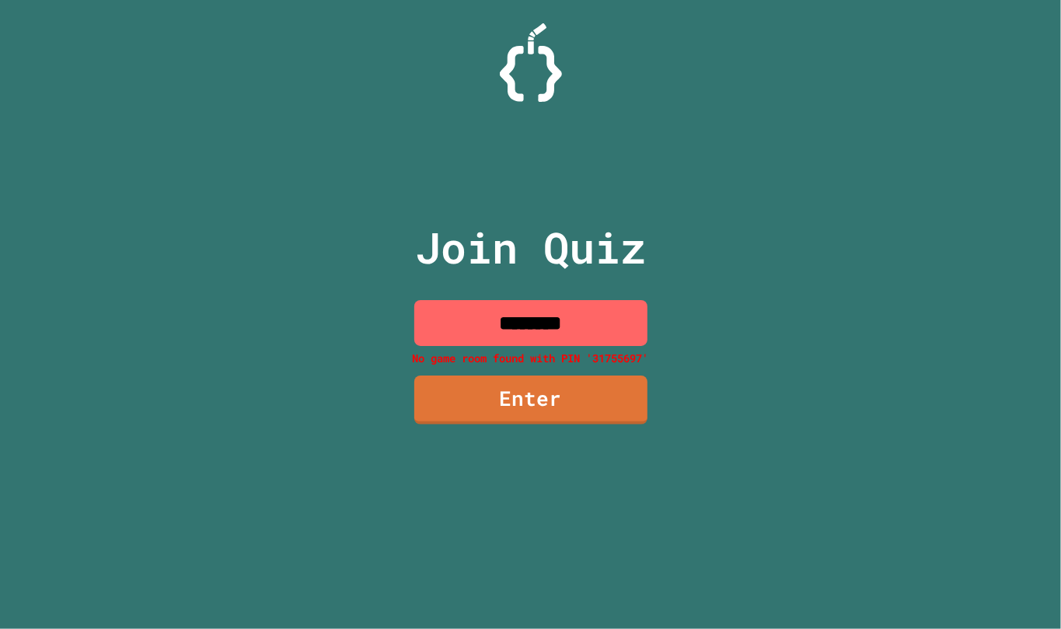
click at [576, 324] on input "********" at bounding box center [530, 323] width 233 height 46
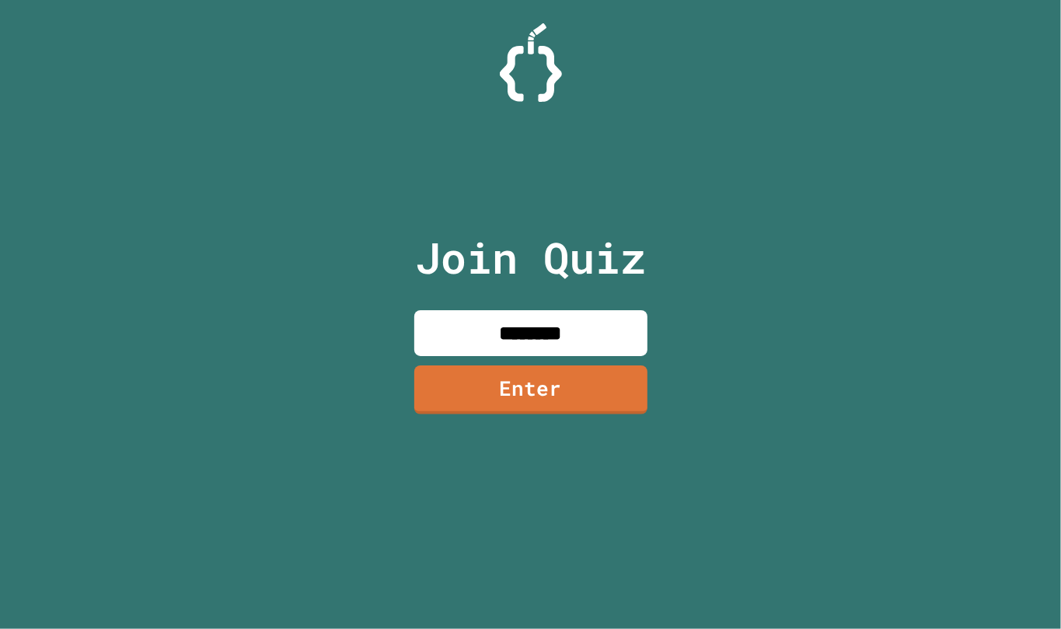
type input "********"
click at [461, 381] on link "Enter" at bounding box center [530, 389] width 233 height 49
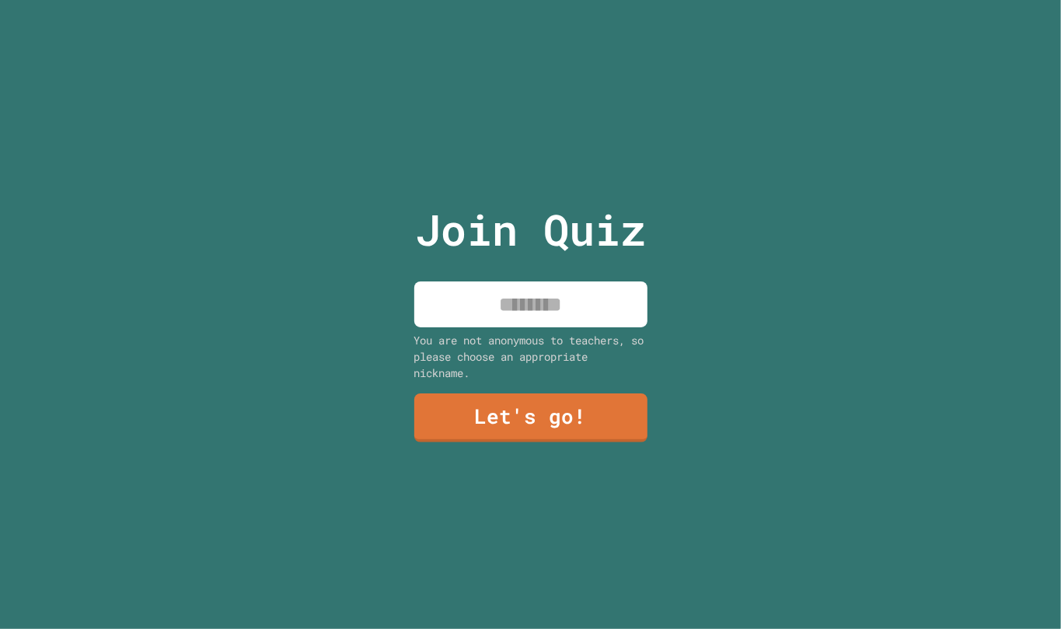
click at [476, 332] on div "You are not anonymous to teachers, so please choose an appropriate nickname." at bounding box center [530, 356] width 233 height 49
click at [482, 317] on input at bounding box center [530, 304] width 233 height 46
type input "****"
click at [507, 409] on link "Let's go!" at bounding box center [530, 415] width 226 height 51
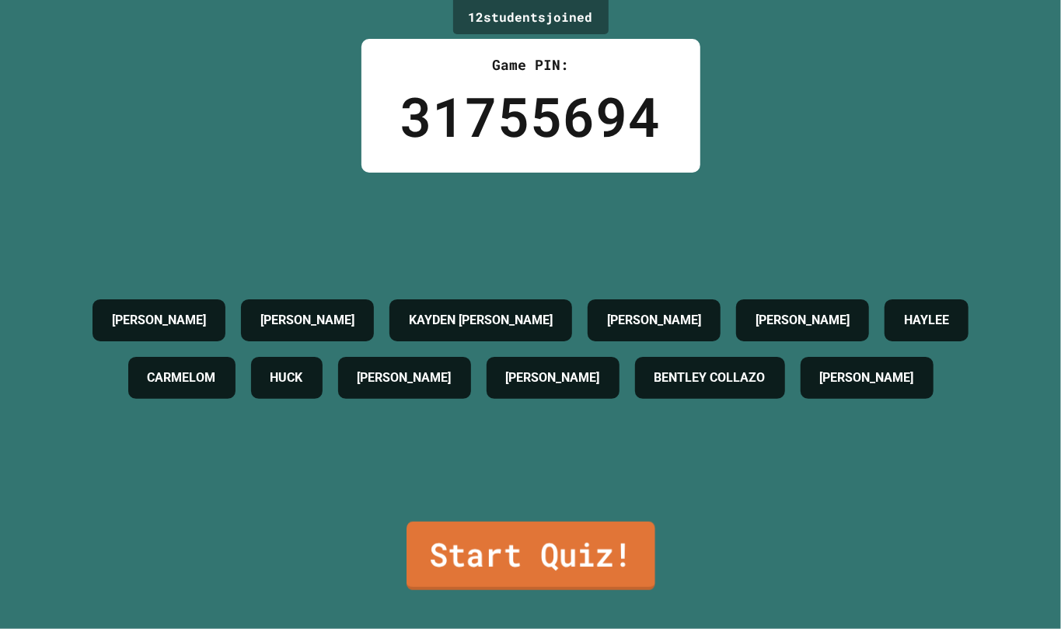
click at [566, 524] on link "Start Quiz!" at bounding box center [530, 555] width 249 height 68
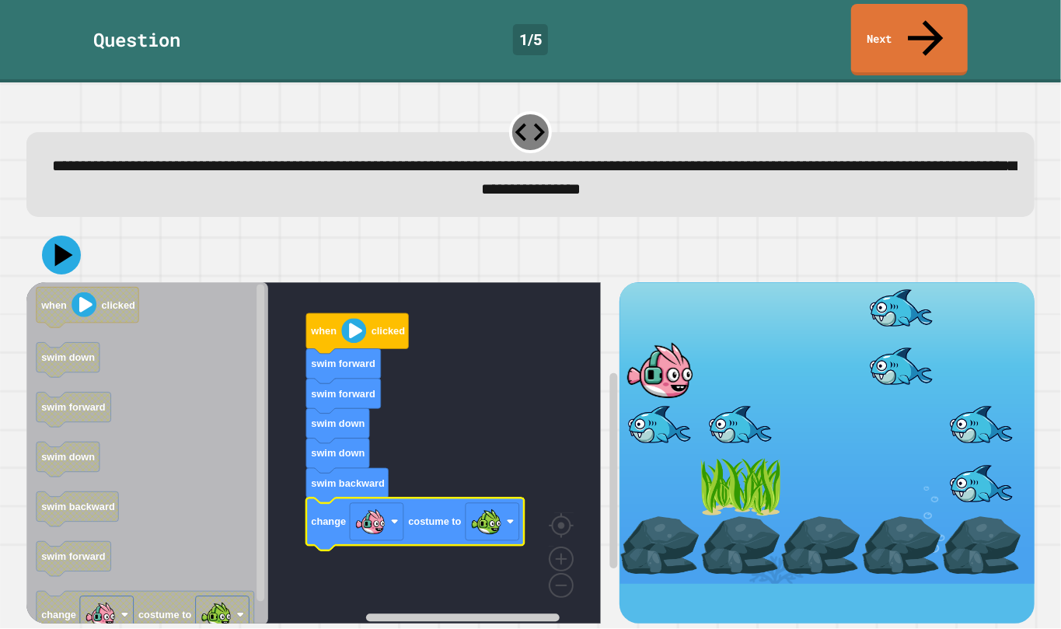
click at [75, 235] on button at bounding box center [61, 254] width 39 height 39
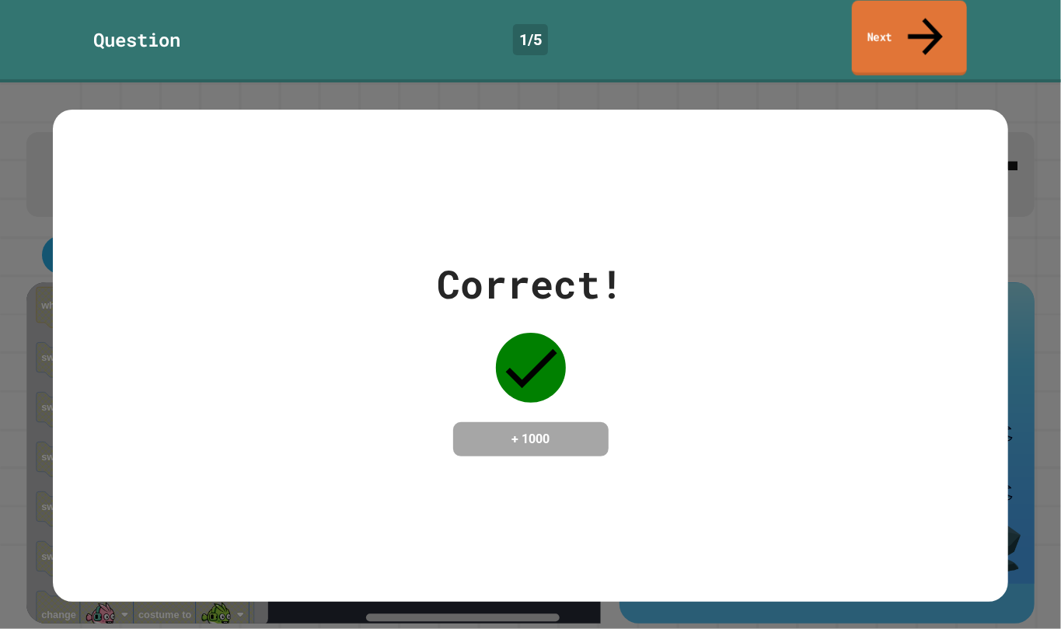
click at [933, 20] on link "Next" at bounding box center [909, 38] width 115 height 75
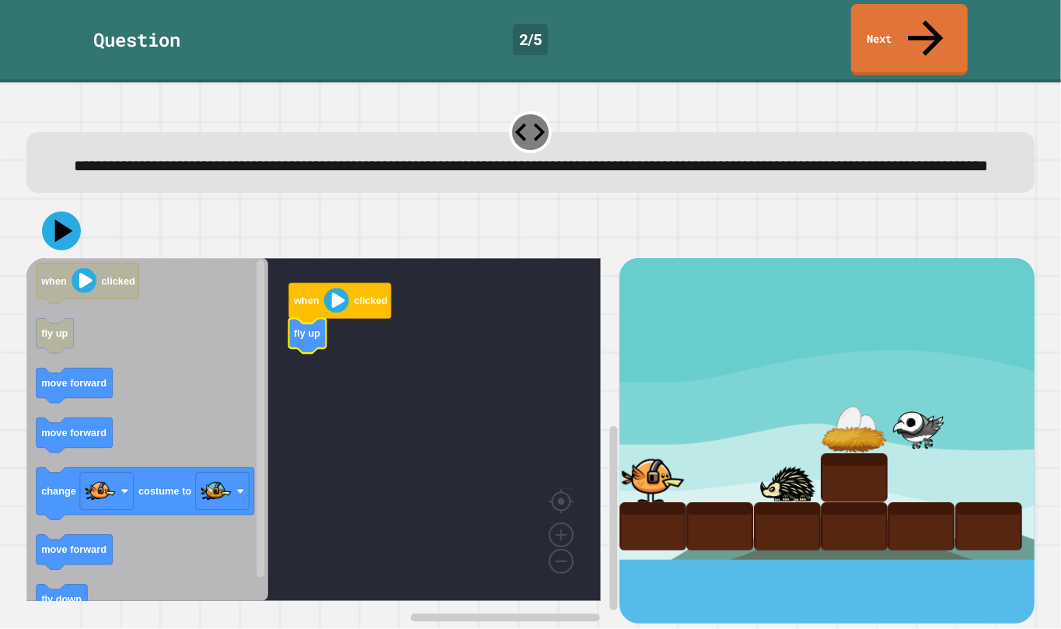
drag, startPoint x: 23, startPoint y: 378, endPoint x: 36, endPoint y: 381, distance: 13.6
click at [26, 380] on div "when clicked fly up when clicked fly up move forward move forward change costum…" at bounding box center [530, 413] width 1018 height 431
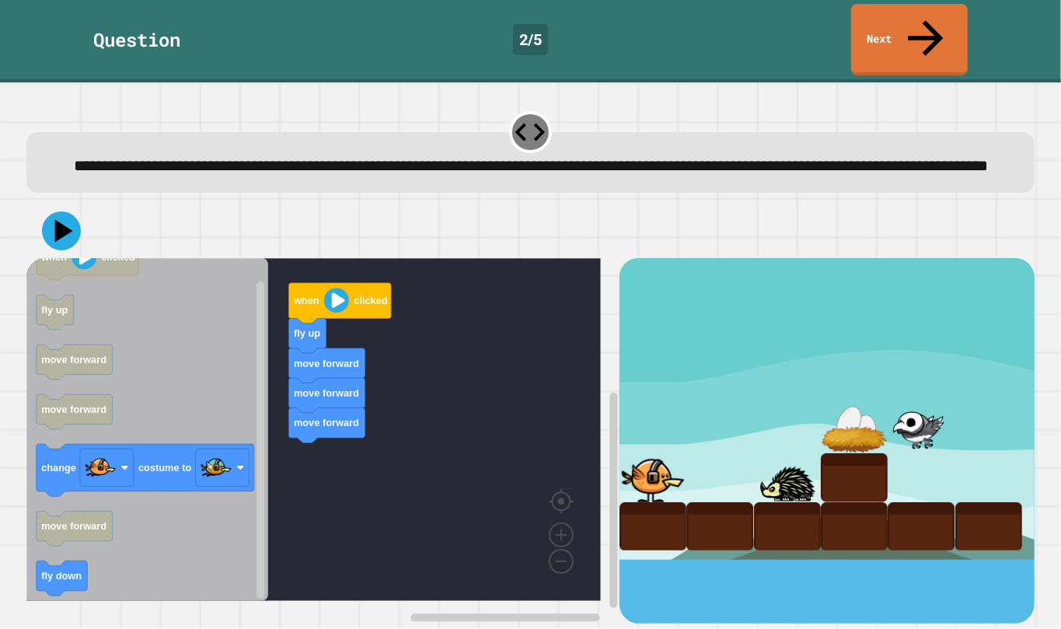
click at [266, 473] on div "when clicked fly up move forward move forward move forward when clicked fly up …" at bounding box center [322, 440] width 593 height 365
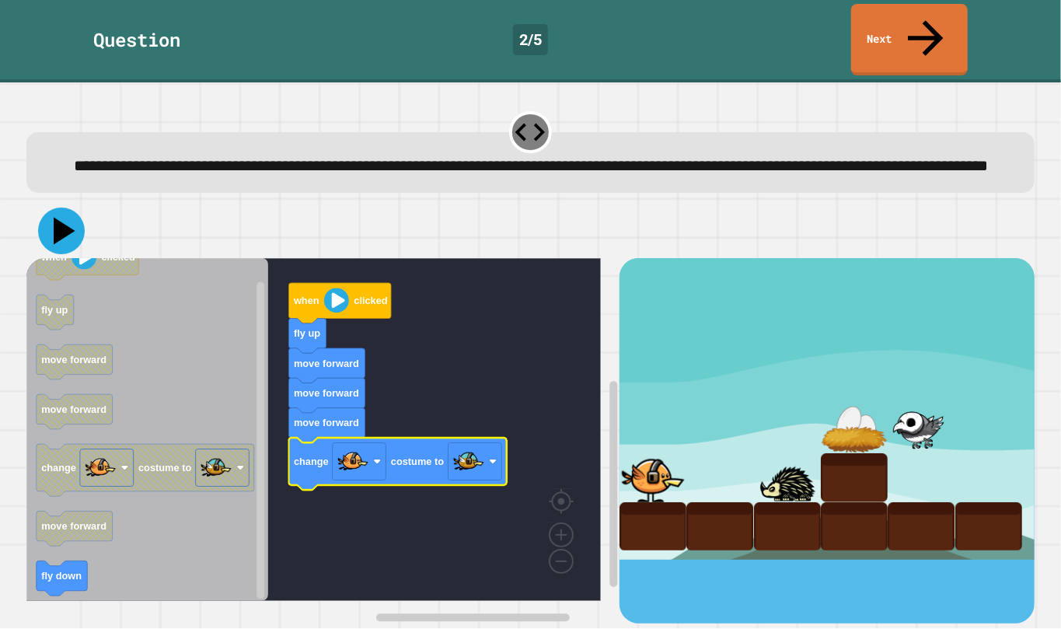
click at [51, 216] on icon at bounding box center [61, 230] width 47 height 47
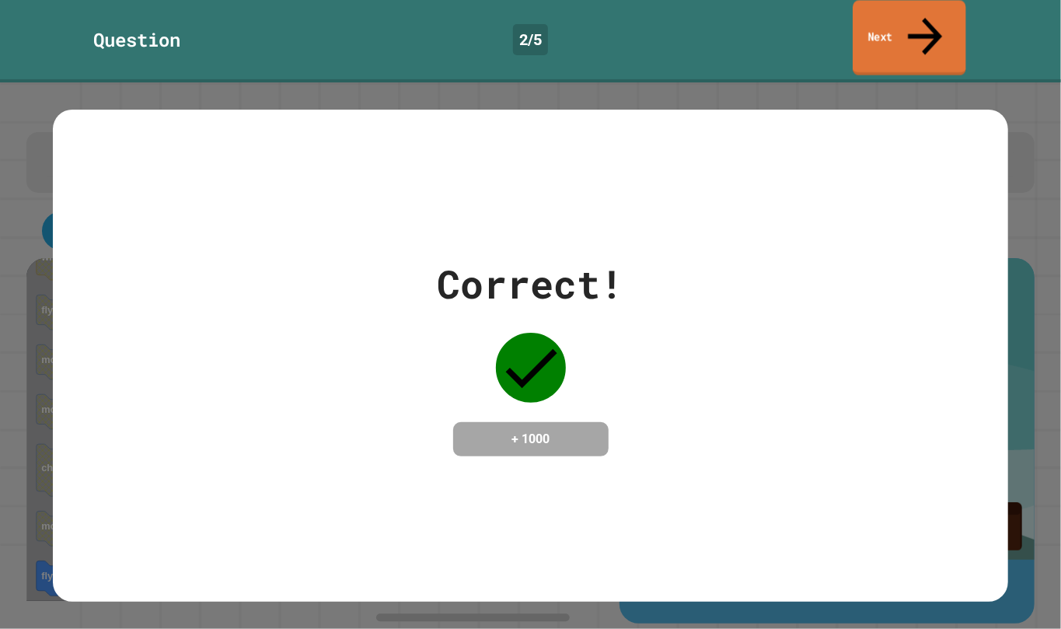
click at [877, 11] on link "Next" at bounding box center [908, 37] width 113 height 75
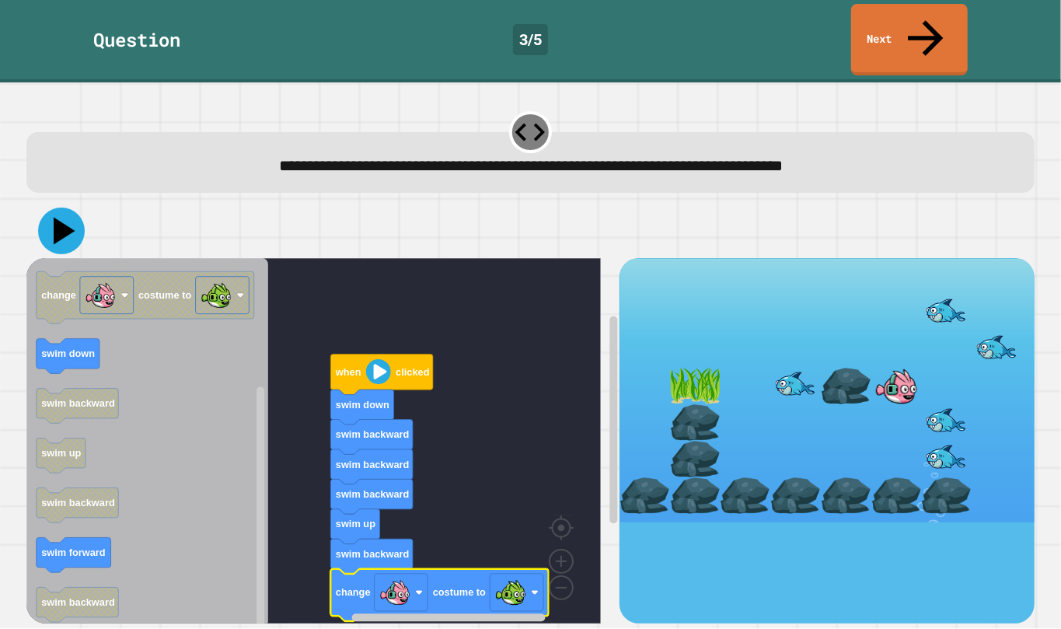
click at [68, 207] on icon at bounding box center [61, 230] width 47 height 47
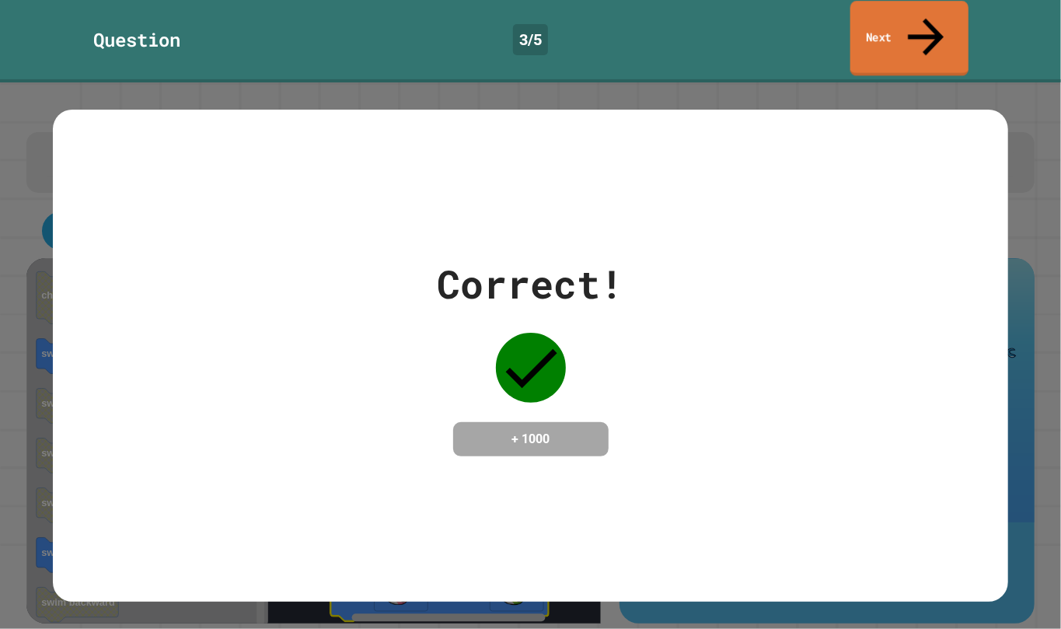
click at [880, 25] on link "Next" at bounding box center [909, 38] width 118 height 75
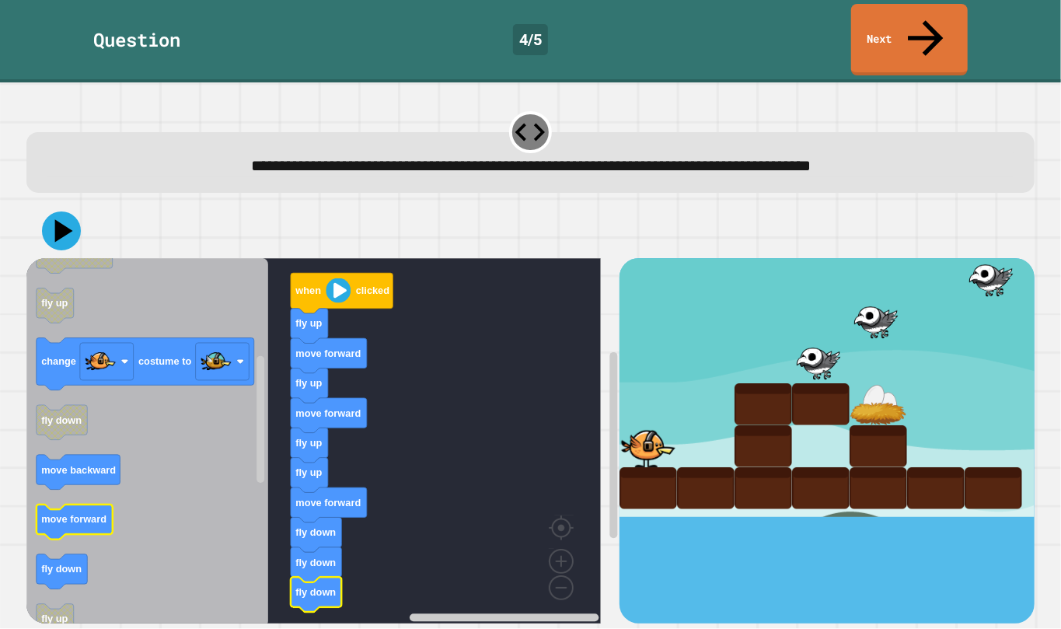
click at [78, 468] on icon "when clicked fly down fly up move forward move backward move forward fly up cha…" at bounding box center [147, 442] width 242 height 369
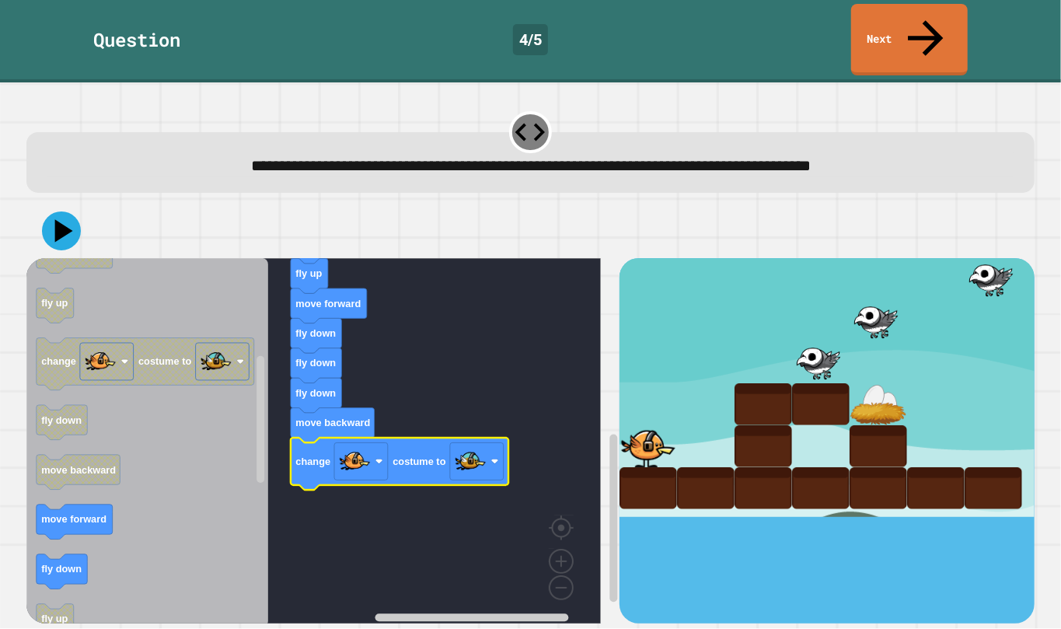
click at [79, 204] on div at bounding box center [530, 231] width 1008 height 54
click at [76, 208] on icon at bounding box center [61, 230] width 44 height 44
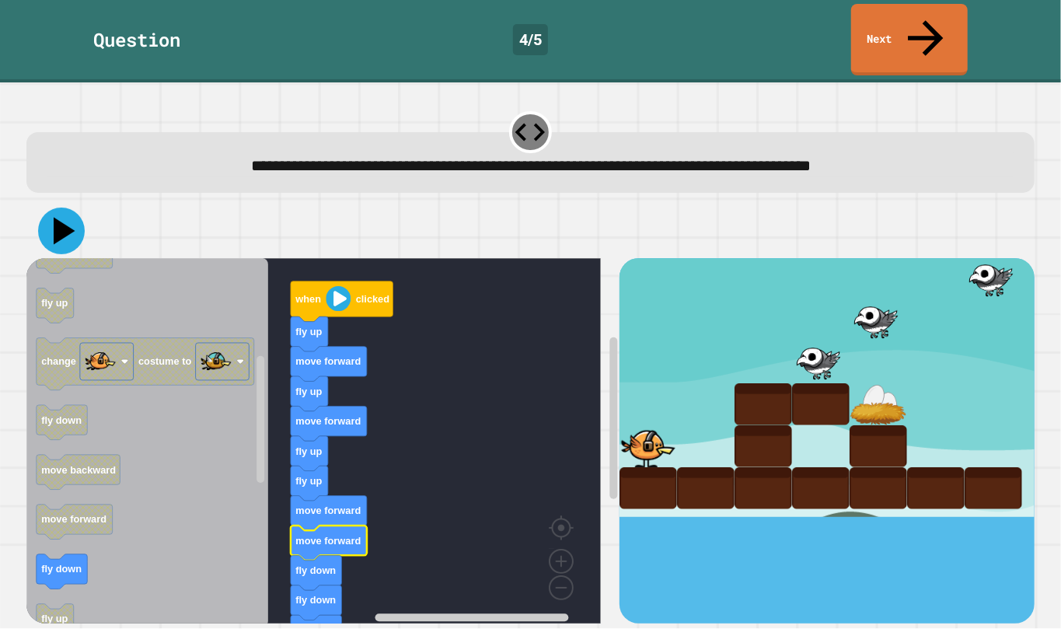
click at [61, 217] on icon at bounding box center [65, 230] width 22 height 27
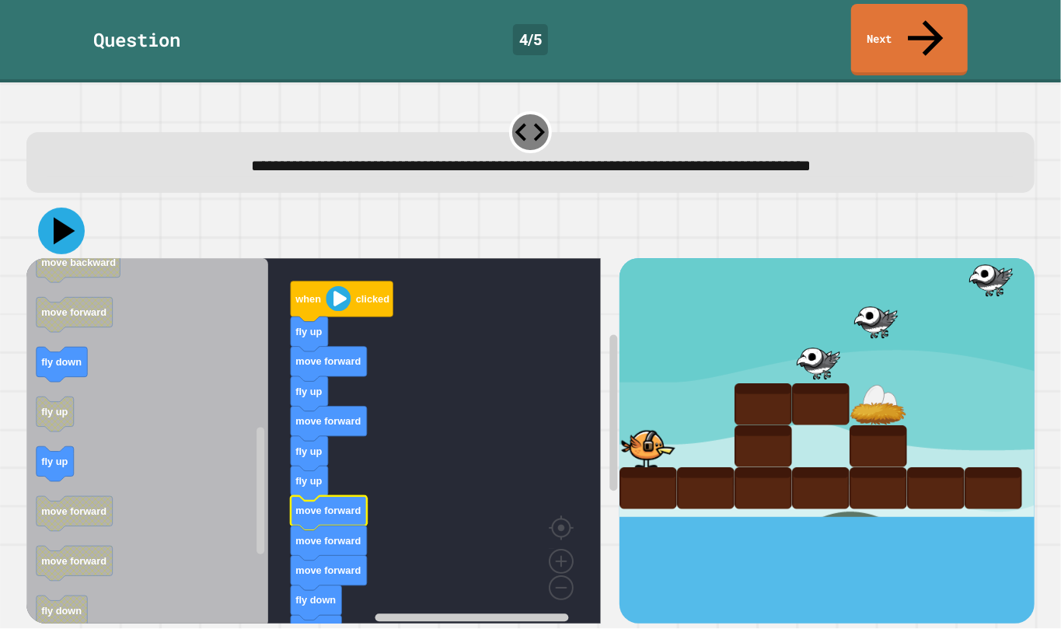
click at [58, 217] on icon at bounding box center [65, 230] width 22 height 27
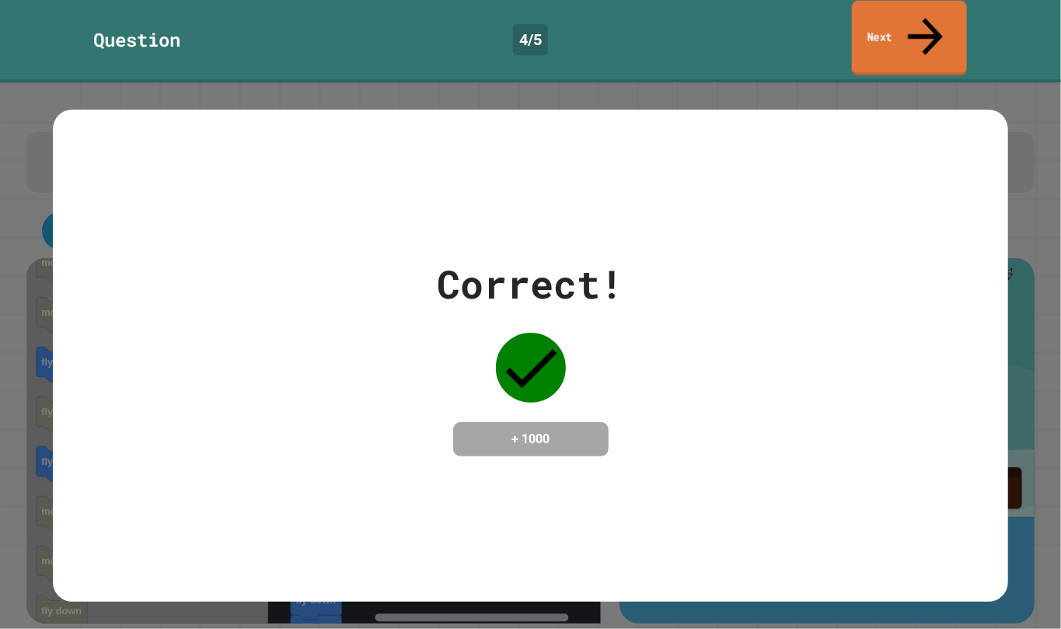
click at [905, 33] on link "Next" at bounding box center [909, 38] width 115 height 75
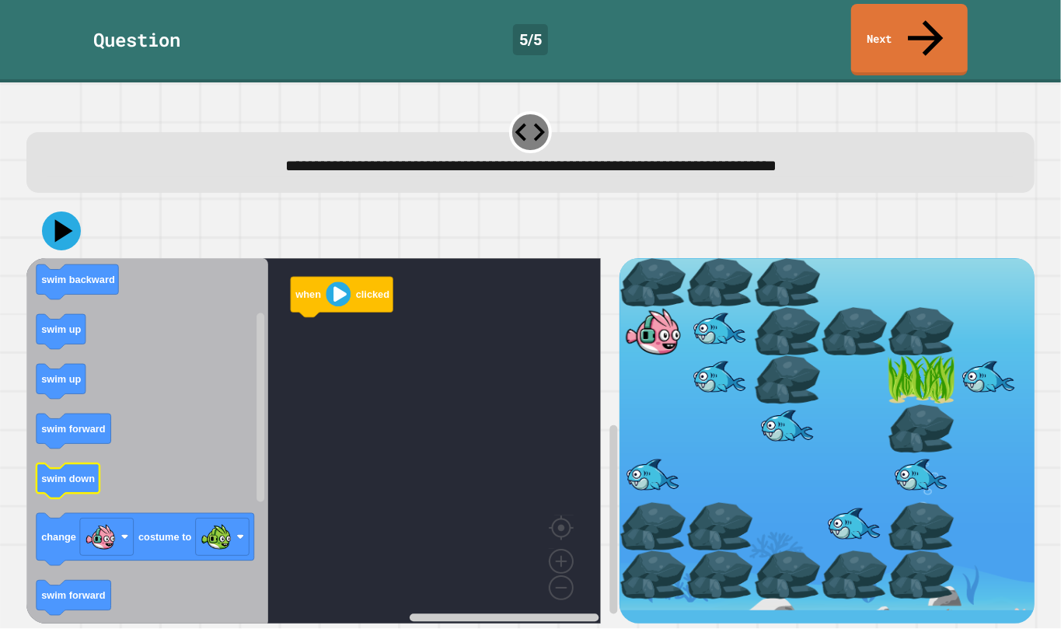
click at [51, 463] on icon "when clicked swim forward swim backward swim up swim up swim forward swim down …" at bounding box center [147, 442] width 242 height 369
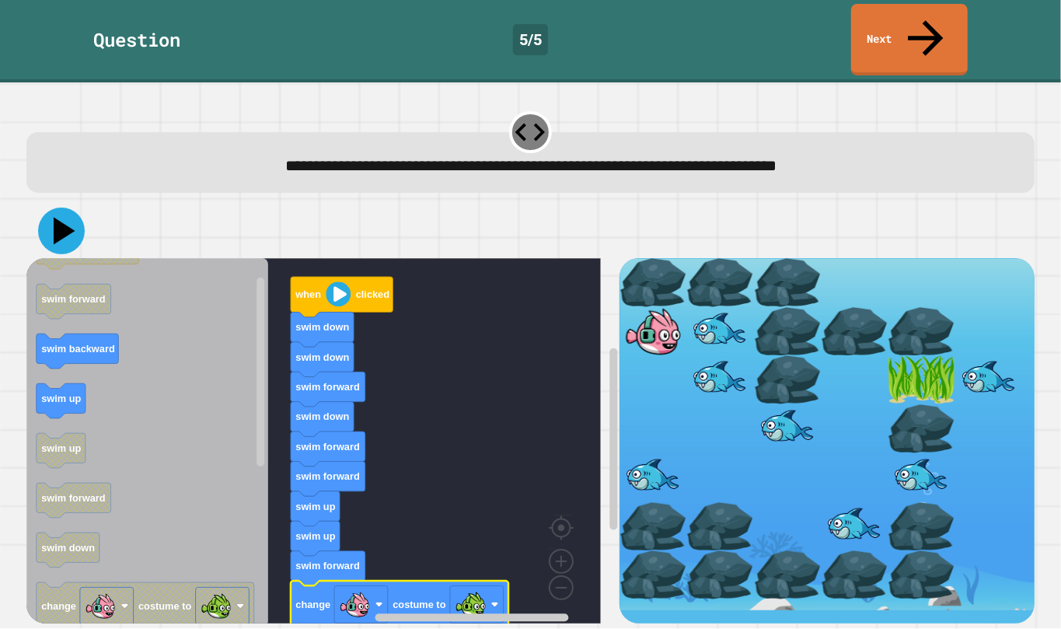
click at [54, 207] on icon at bounding box center [61, 230] width 47 height 47
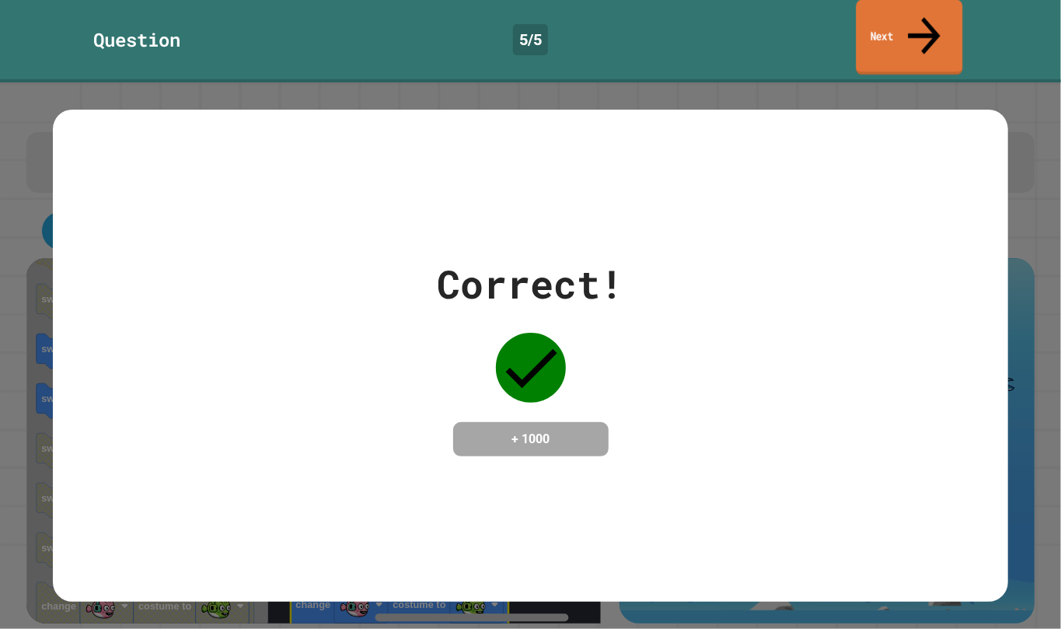
click at [899, 32] on link "Next" at bounding box center [909, 37] width 106 height 75
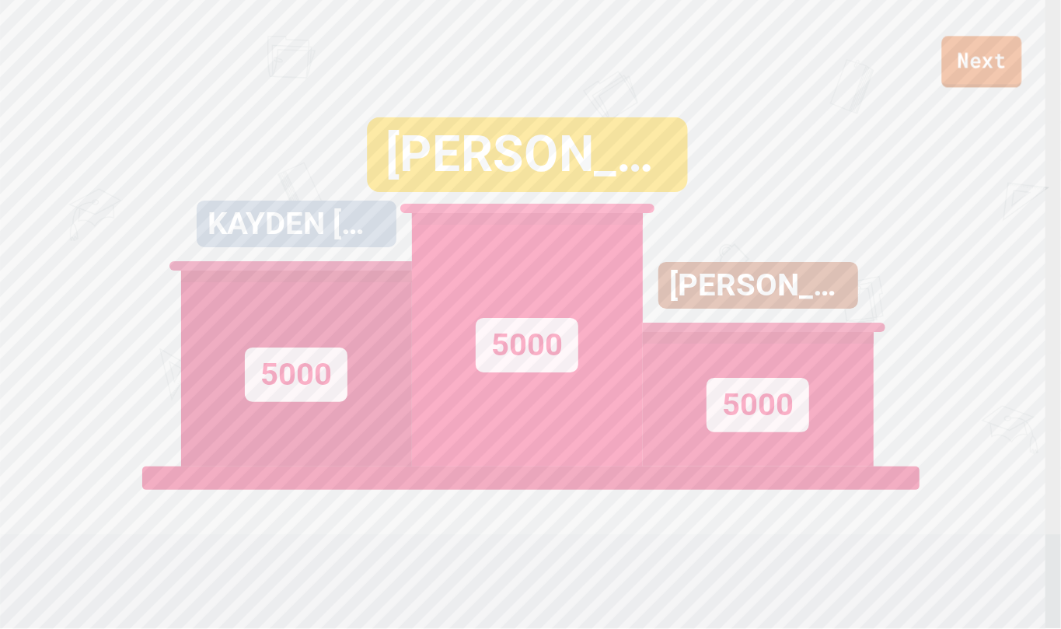
click at [946, 81] on link "Next" at bounding box center [982, 61] width 80 height 51
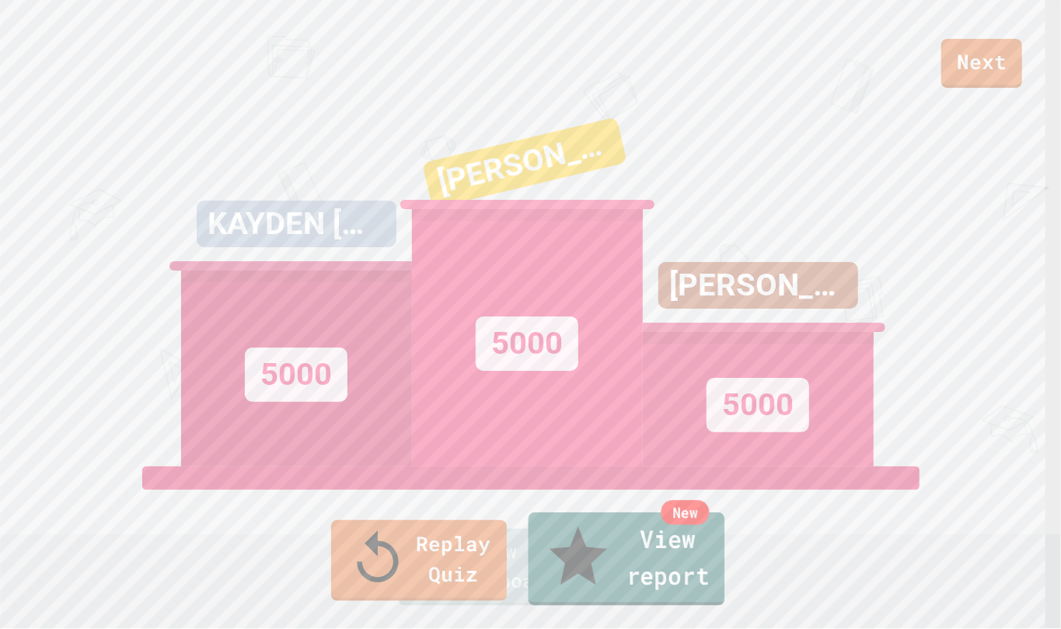
click at [553, 584] on icon at bounding box center [577, 558] width 69 height 74
